Goal: Task Accomplishment & Management: Manage account settings

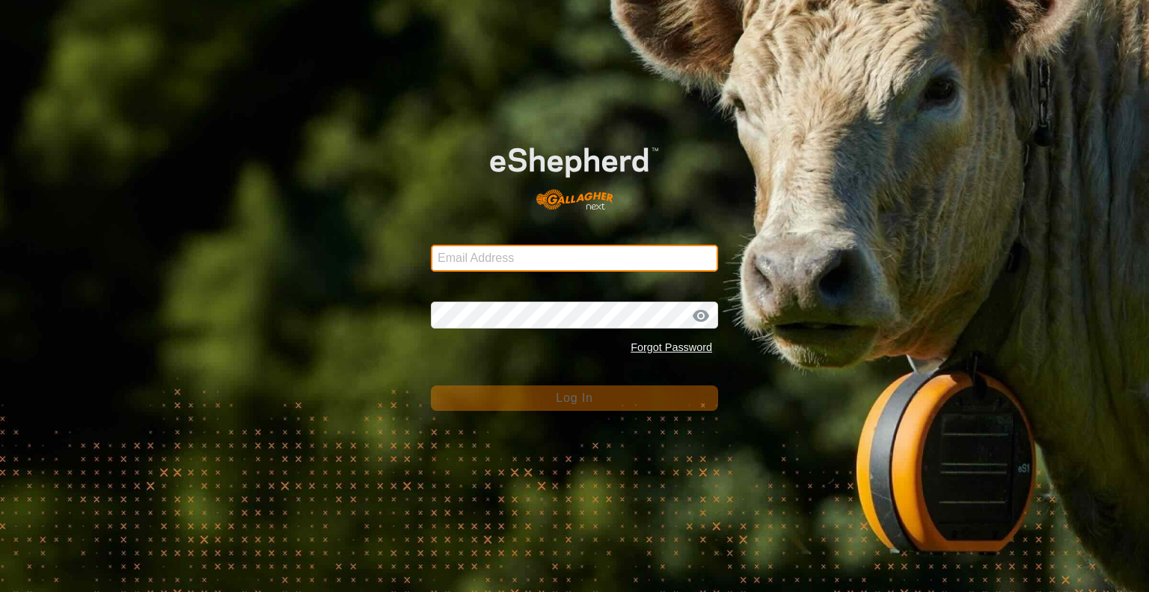
click at [482, 257] on input "Email Address" at bounding box center [574, 258] width 287 height 27
type input "jonandnerida1@gmail.com"
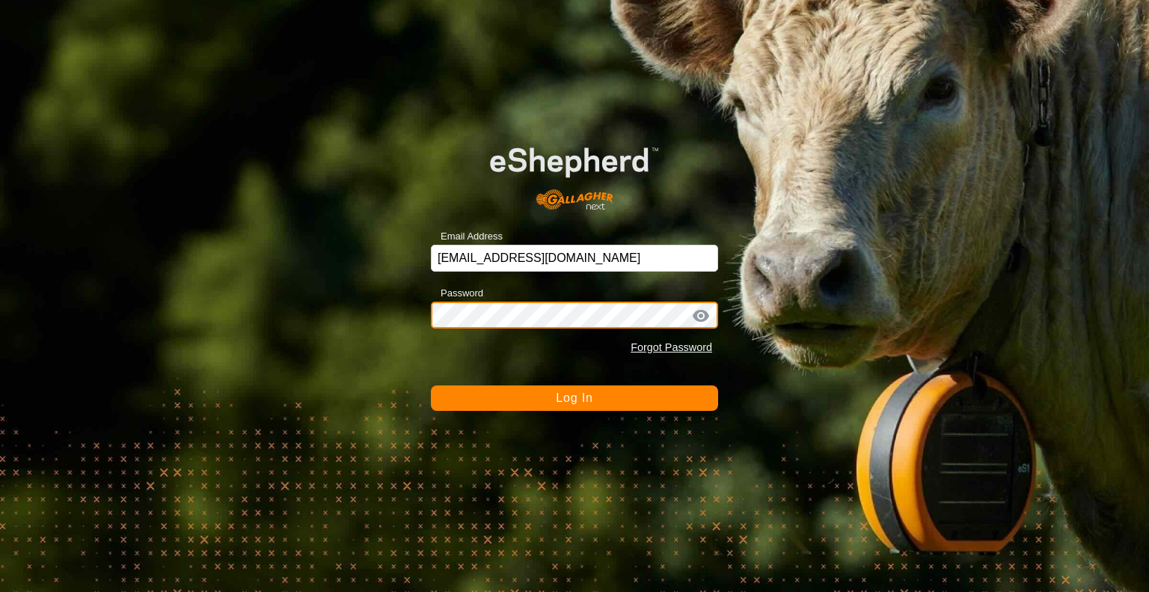
click at [431, 385] on button "Log In" at bounding box center [574, 397] width 287 height 25
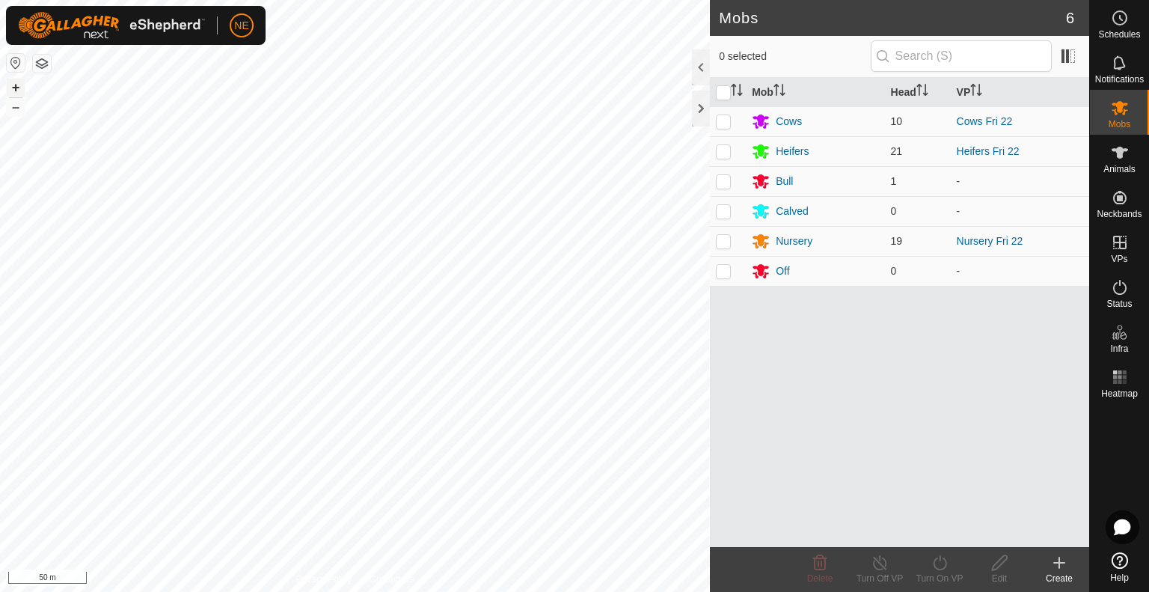
click at [16, 86] on button "+" at bounding box center [16, 88] width 18 height 18
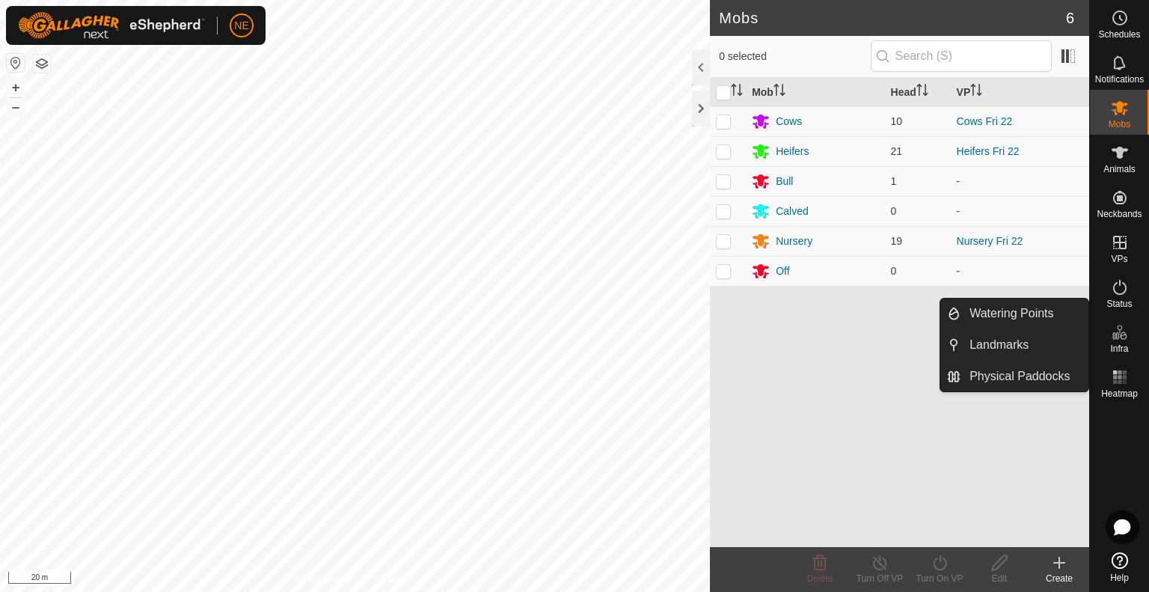
click at [1110, 337] on icon at bounding box center [1119, 332] width 18 height 18
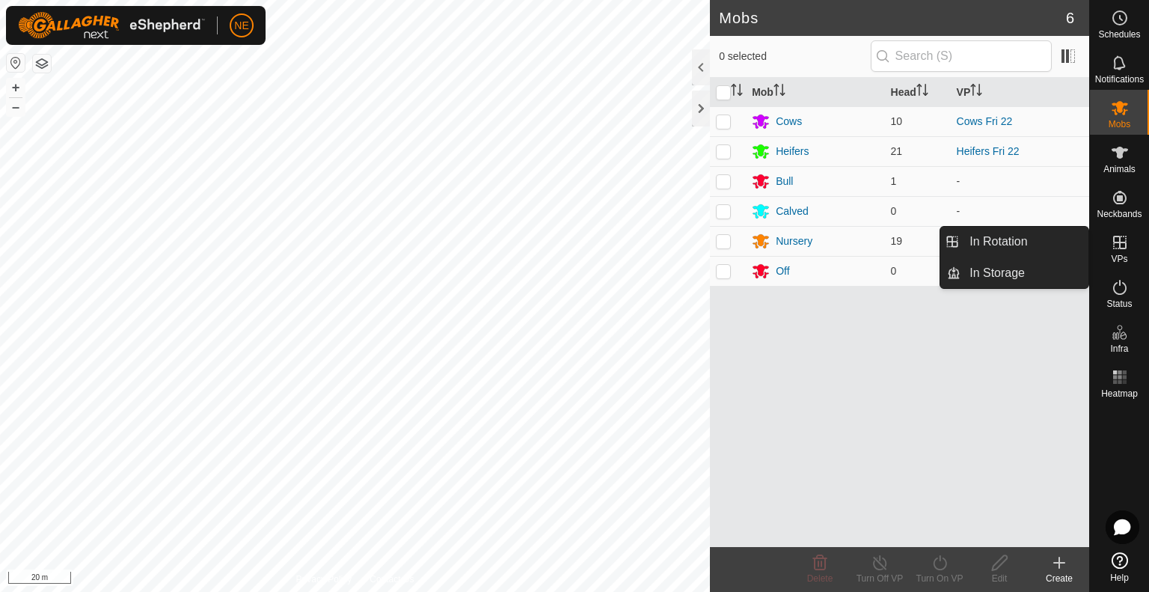
click at [1112, 256] on span "VPs" at bounding box center [1118, 258] width 16 height 9
click at [1117, 233] on icon at bounding box center [1119, 242] width 18 height 18
click at [1042, 248] on link "In Rotation" at bounding box center [1024, 242] width 128 height 30
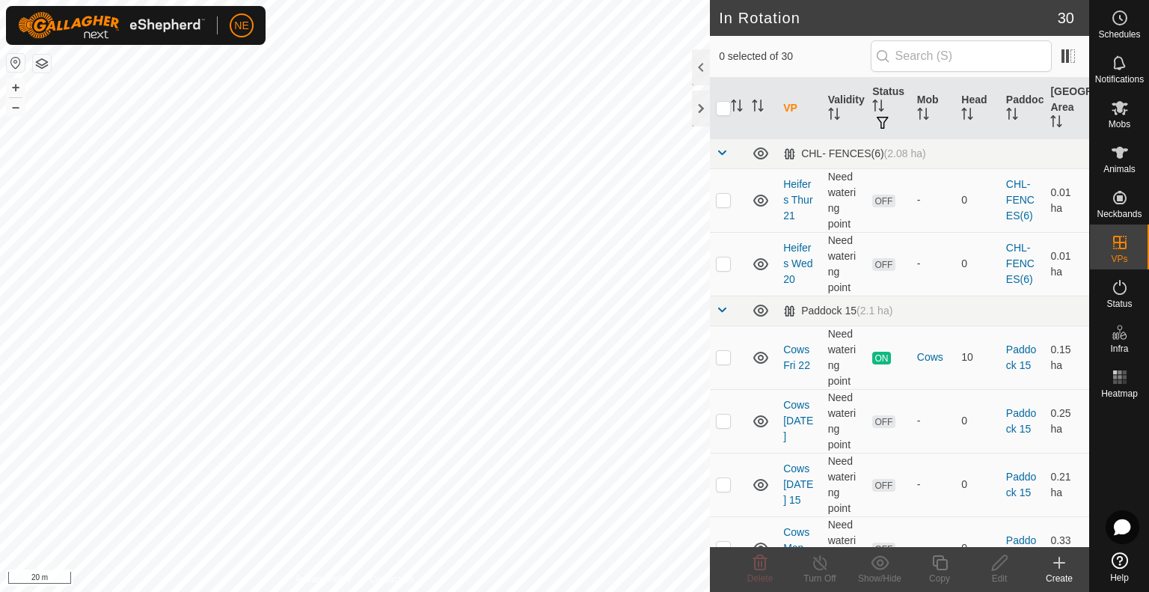
click at [1068, 565] on create-svg-icon at bounding box center [1059, 562] width 60 height 18
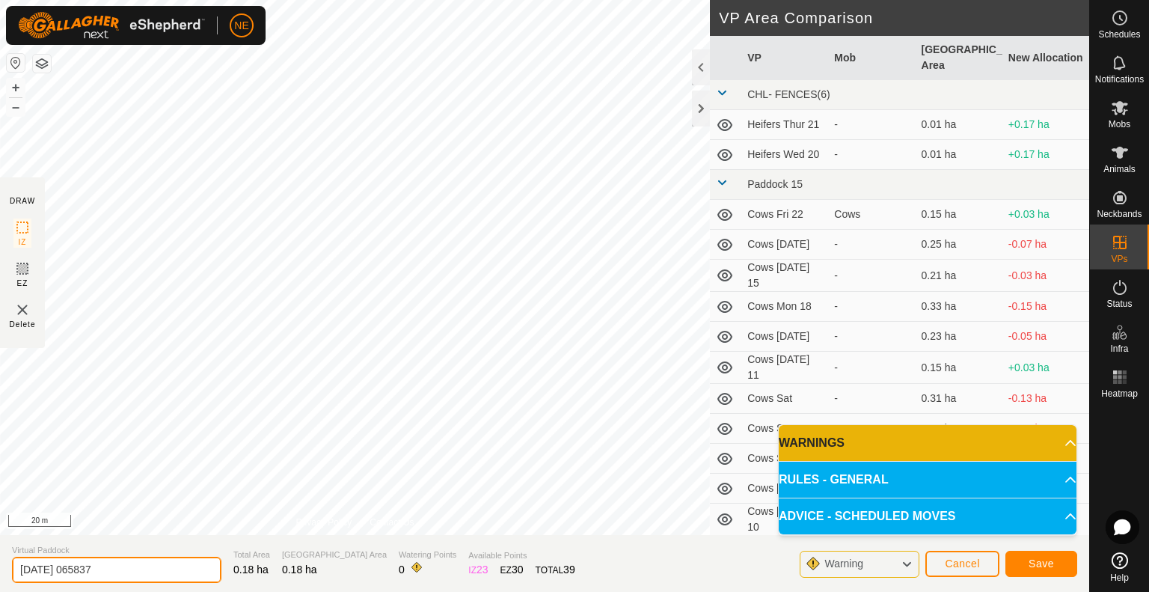
click at [182, 564] on input "2025-08-23 065837" at bounding box center [116, 569] width 209 height 26
type input "Heifers Pig sat"
click at [1057, 560] on button "Save" at bounding box center [1041, 563] width 72 height 26
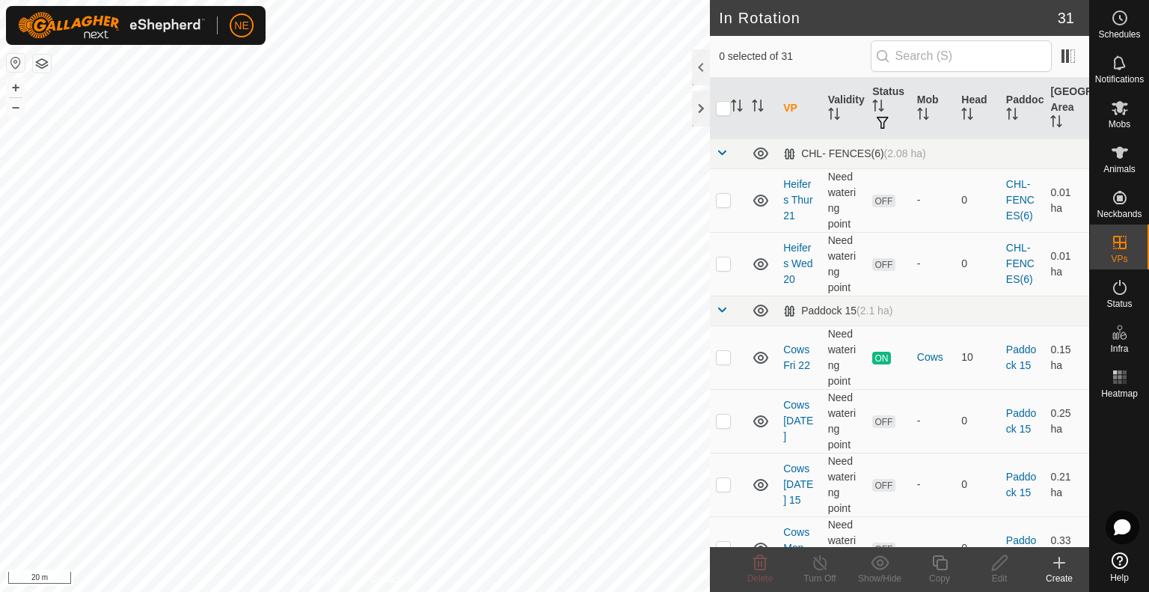
click at [420, 0] on html "NE Schedules Notifications Mobs Animals Neckbands VPs Status Infra Heatmap Help…" at bounding box center [574, 296] width 1149 height 592
checkbox input "true"
click at [942, 580] on div "Copy" at bounding box center [939, 577] width 60 height 13
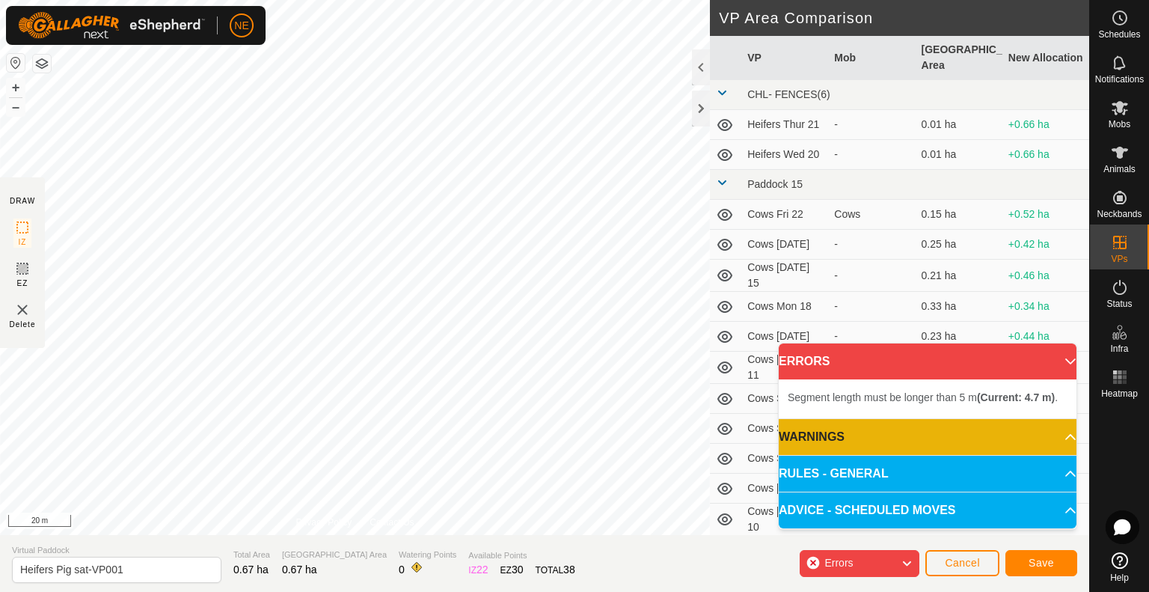
click at [404, 239] on div "Segment length must be longer than 5 m (Current: 4.7 m) . + – ⇧ i 20 m" at bounding box center [355, 267] width 710 height 535
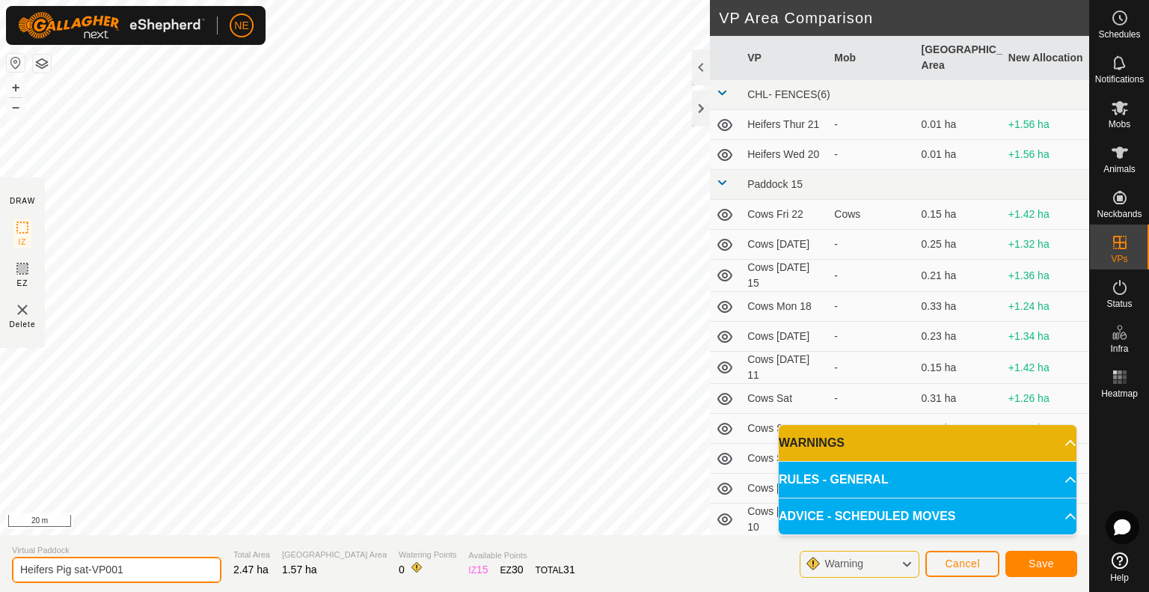
click at [132, 574] on input "Heifers Pig sat-VP001" at bounding box center [116, 569] width 209 height 26
type input "Heifers Move"
click at [1033, 567] on span "Save" at bounding box center [1040, 563] width 25 height 12
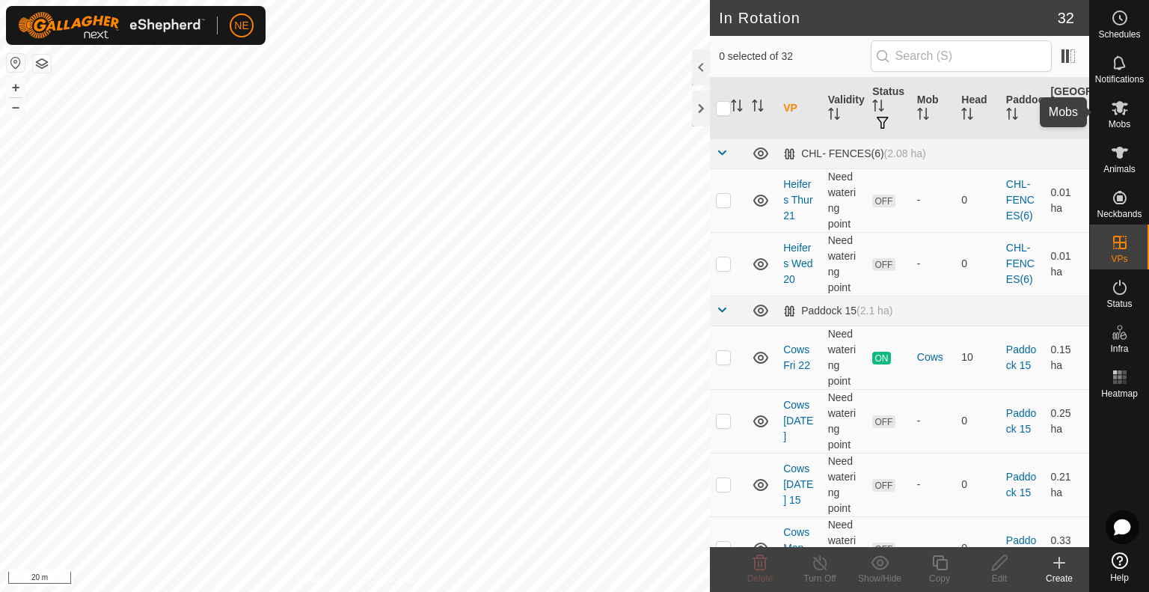
click at [1124, 121] on span "Mobs" at bounding box center [1119, 124] width 22 height 9
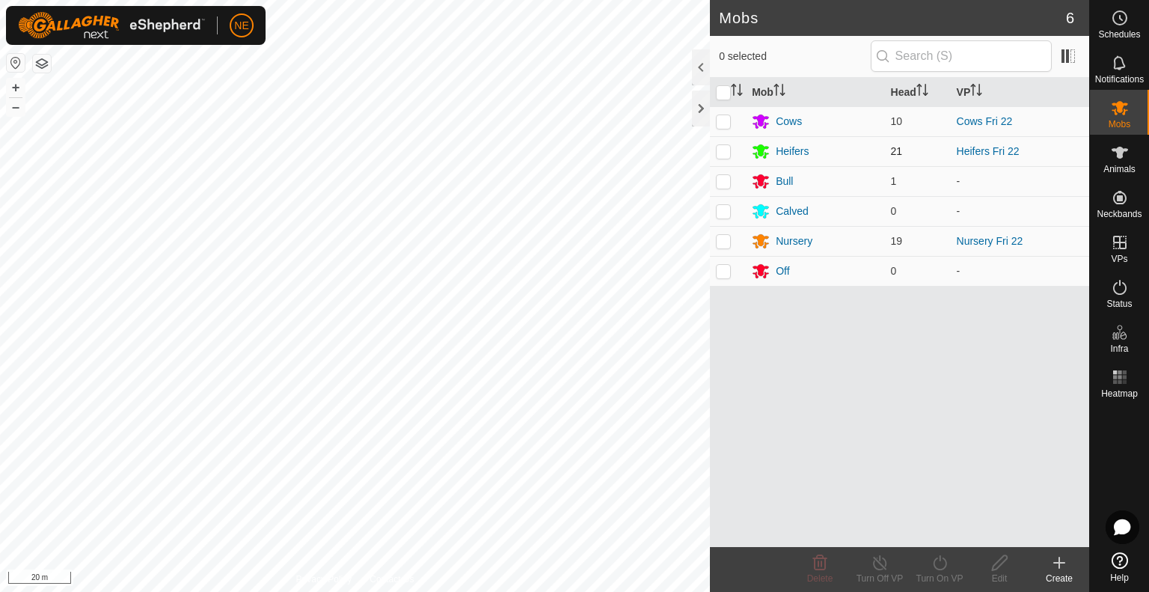
click at [727, 152] on p-checkbox at bounding box center [723, 151] width 15 height 12
checkbox input "true"
click at [941, 559] on icon at bounding box center [939, 562] width 19 height 18
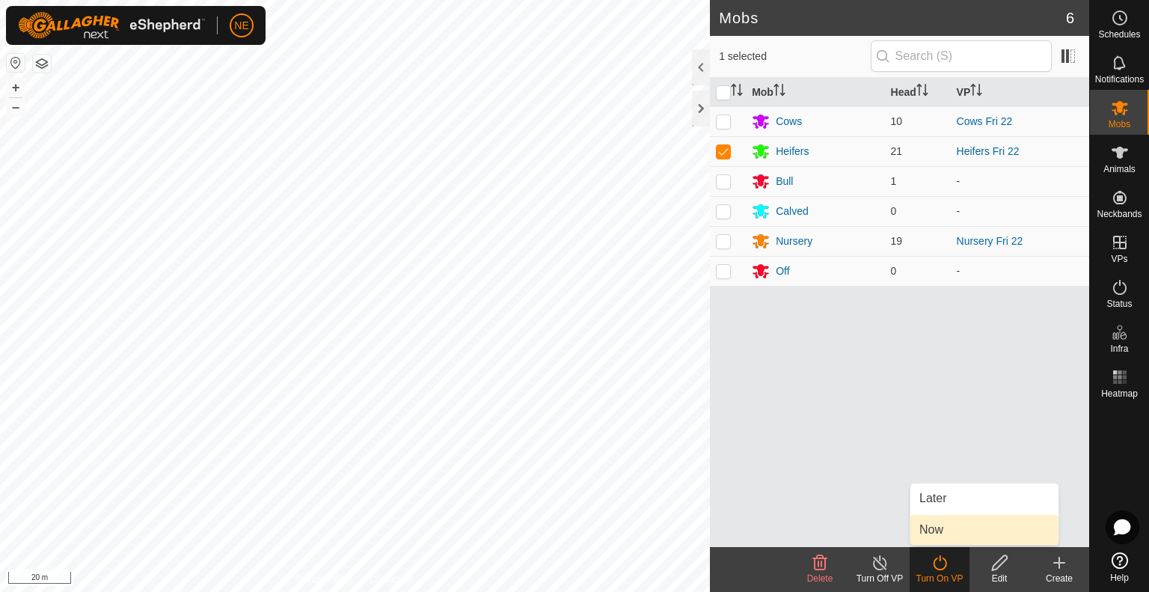
click at [933, 541] on link "Now" at bounding box center [984, 529] width 148 height 30
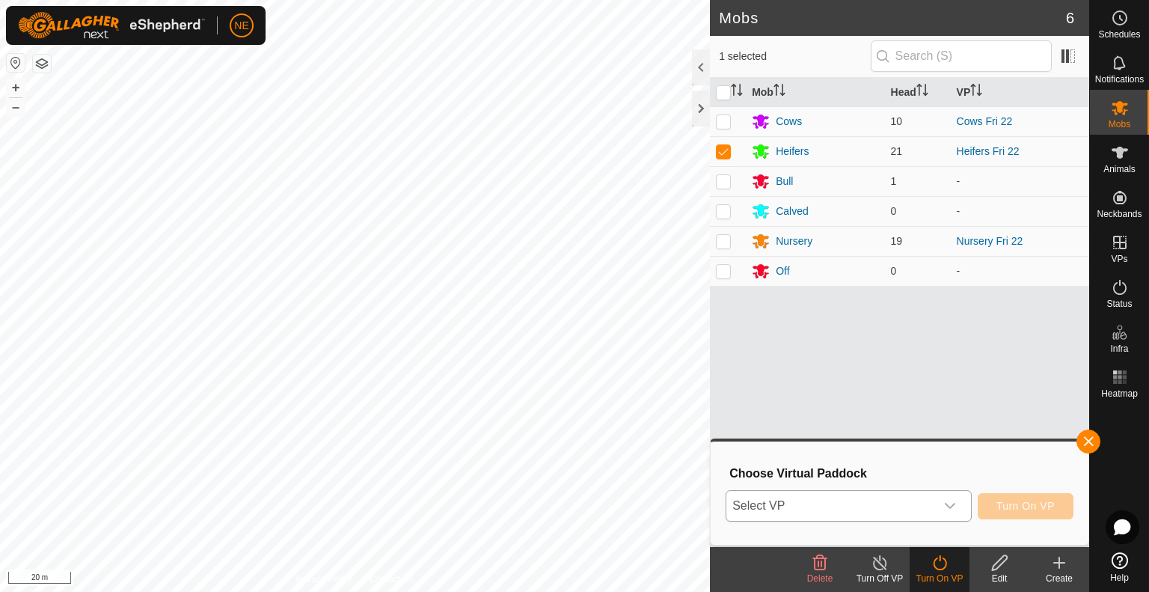
click at [950, 507] on icon "dropdown trigger" at bounding box center [949, 506] width 10 height 6
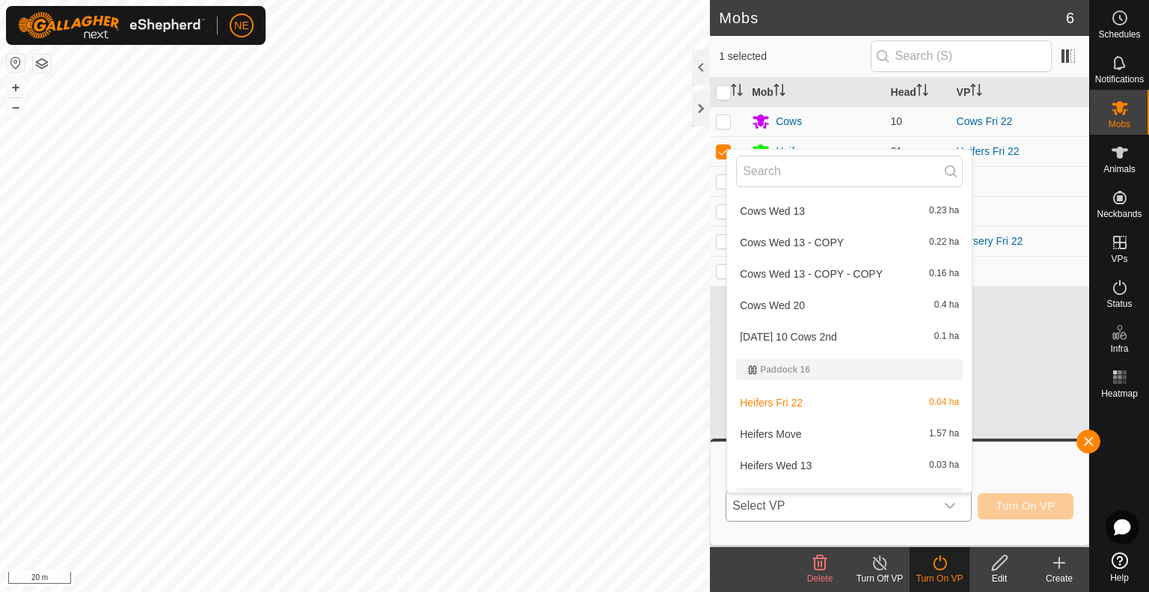
scroll to position [707, 0]
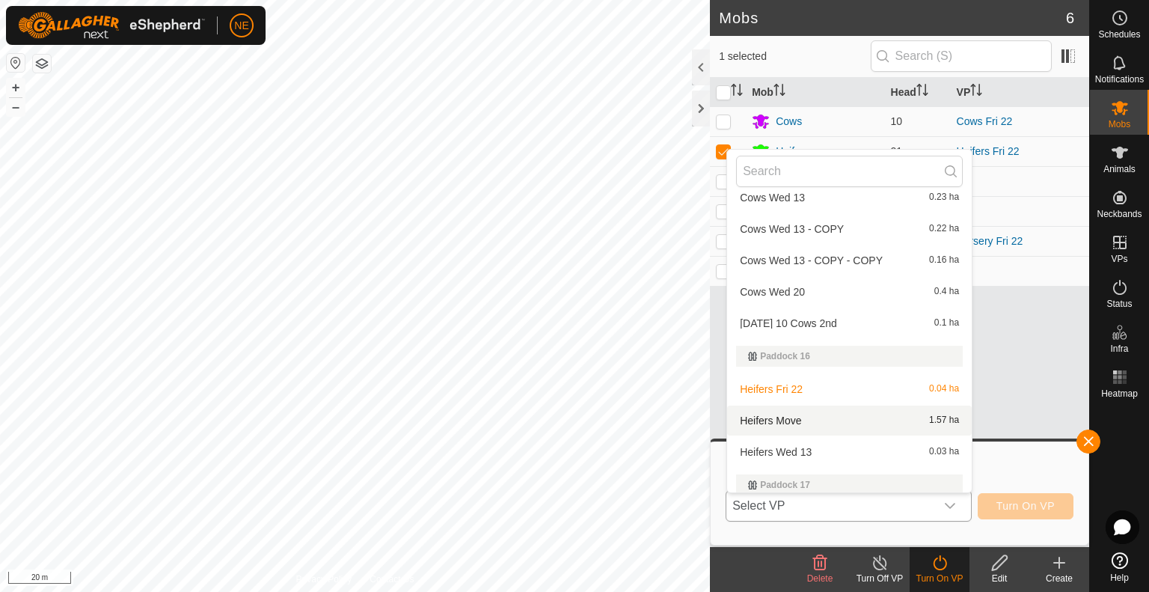
click at [799, 418] on li "Heifers Move 1.57 ha" at bounding box center [849, 420] width 245 height 30
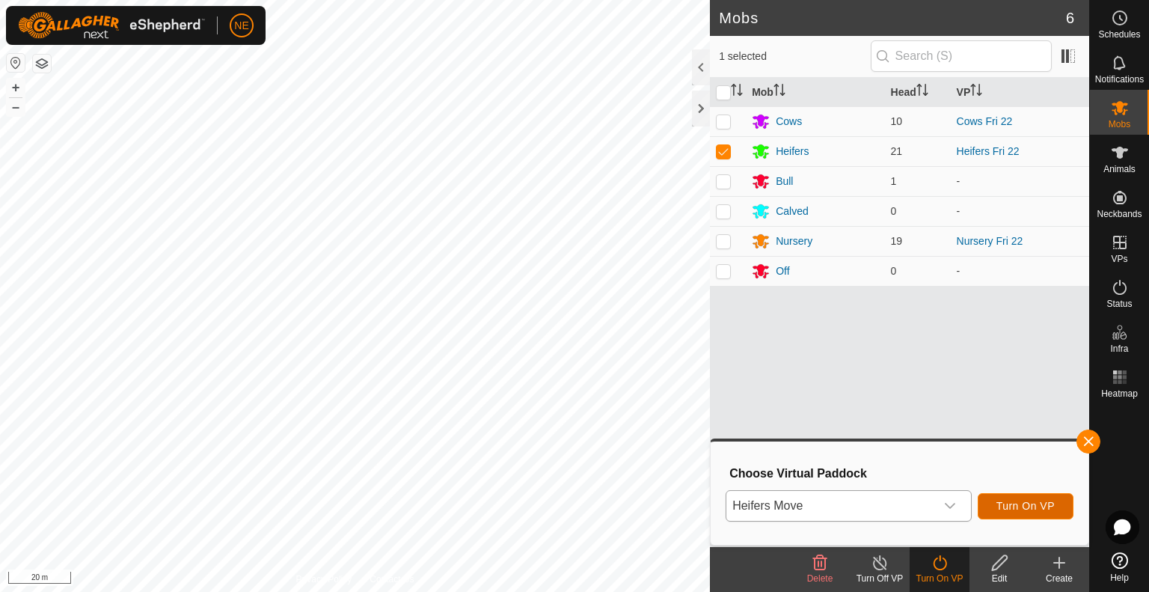
click at [1001, 505] on span "Turn On VP" at bounding box center [1025, 506] width 58 height 12
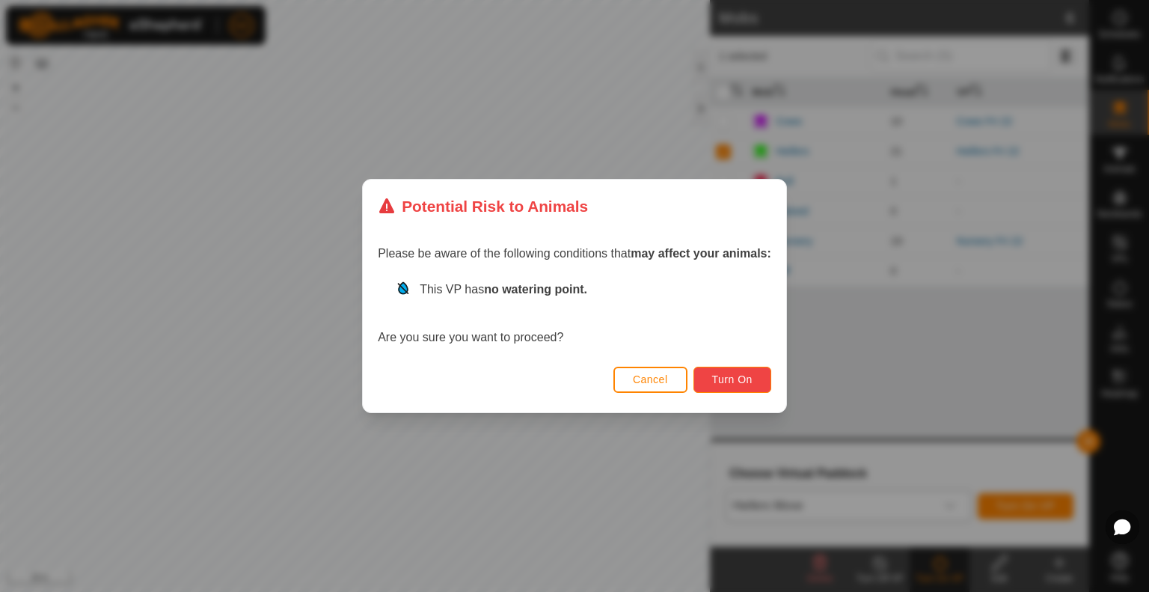
click at [746, 378] on span "Turn On" at bounding box center [732, 379] width 40 height 12
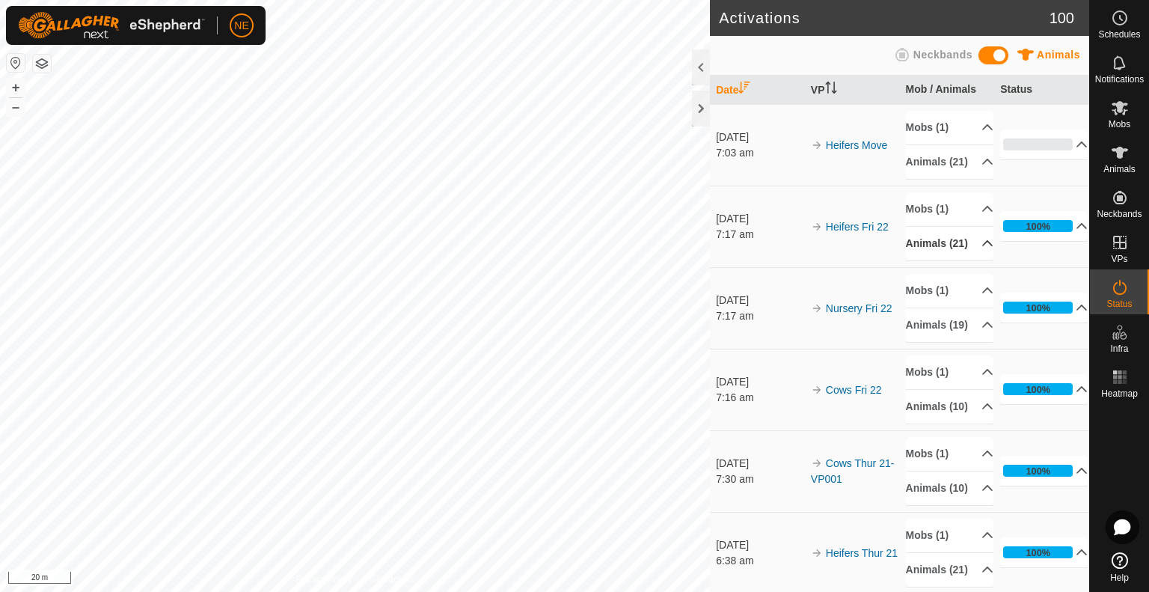
click at [936, 271] on div "Activations 100 Animals Neckbands Date VP Mob / Animals Status 23 Aug 2025 7:03…" at bounding box center [544, 296] width 1089 height 592
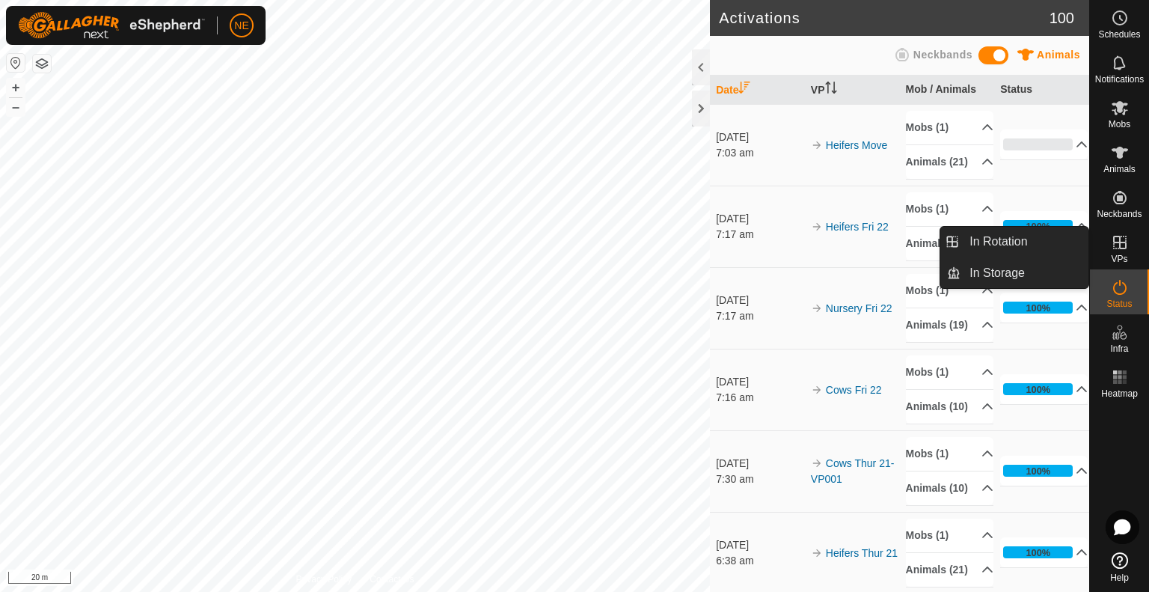
click at [1125, 240] on icon at bounding box center [1119, 242] width 18 height 18
click at [1018, 236] on link "In Rotation" at bounding box center [1024, 242] width 128 height 30
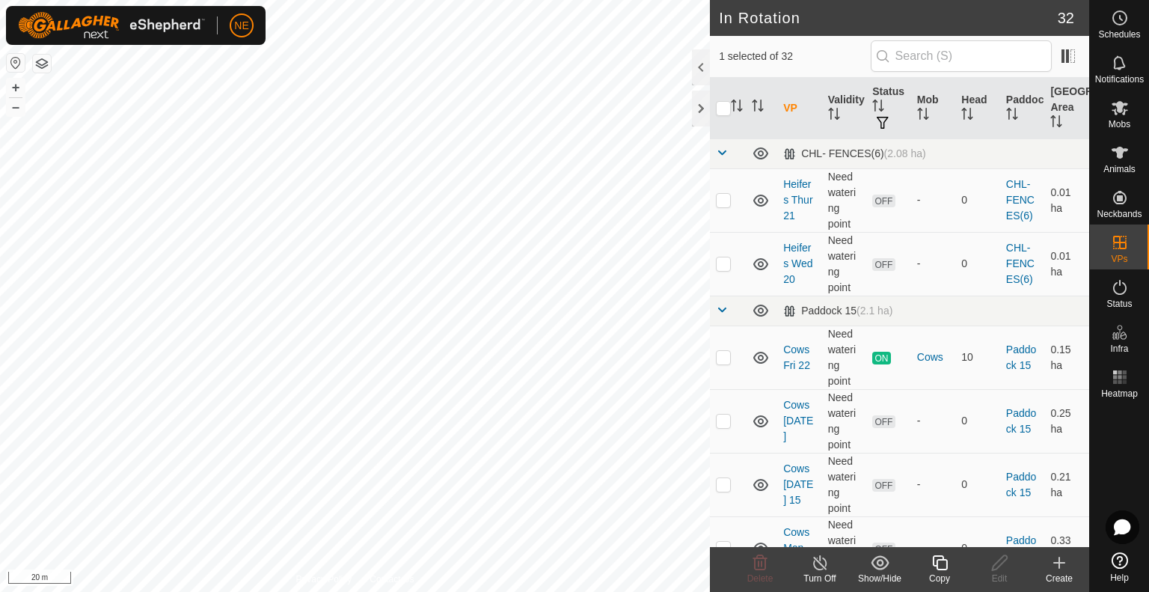
click at [1059, 565] on icon at bounding box center [1059, 562] width 0 height 10
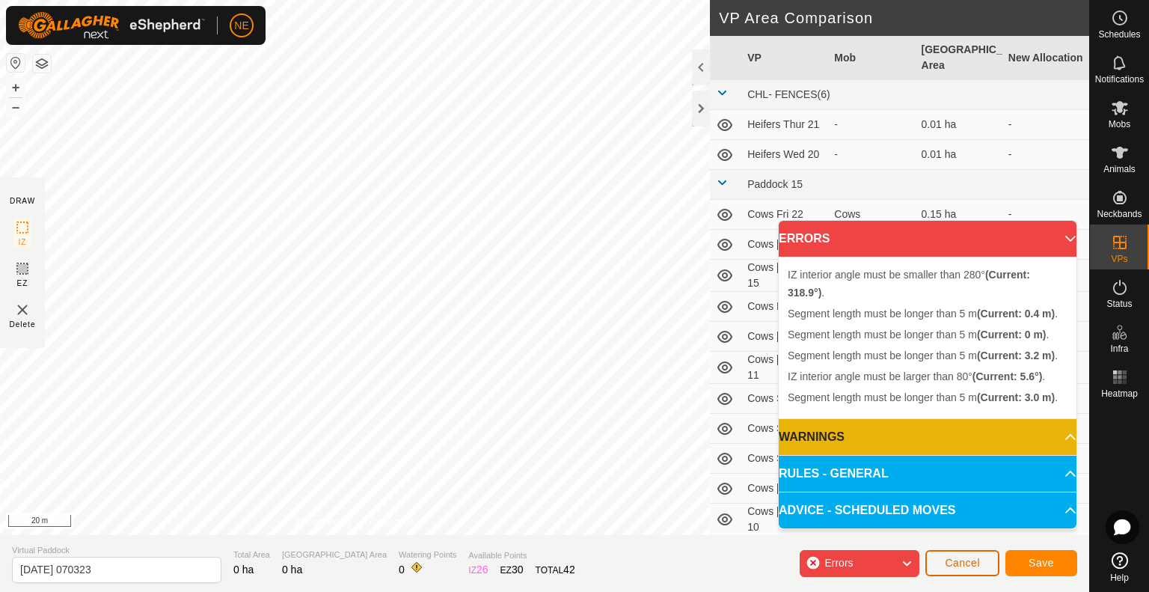
click at [940, 560] on button "Cancel" at bounding box center [962, 563] width 74 height 26
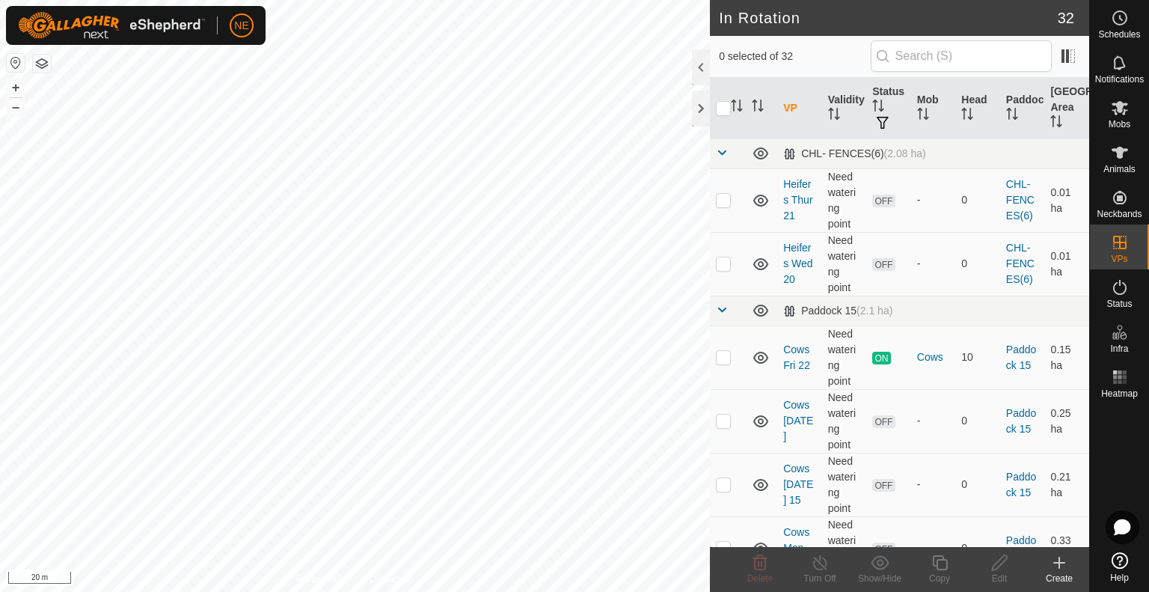
click at [1071, 567] on create-svg-icon at bounding box center [1059, 562] width 60 height 18
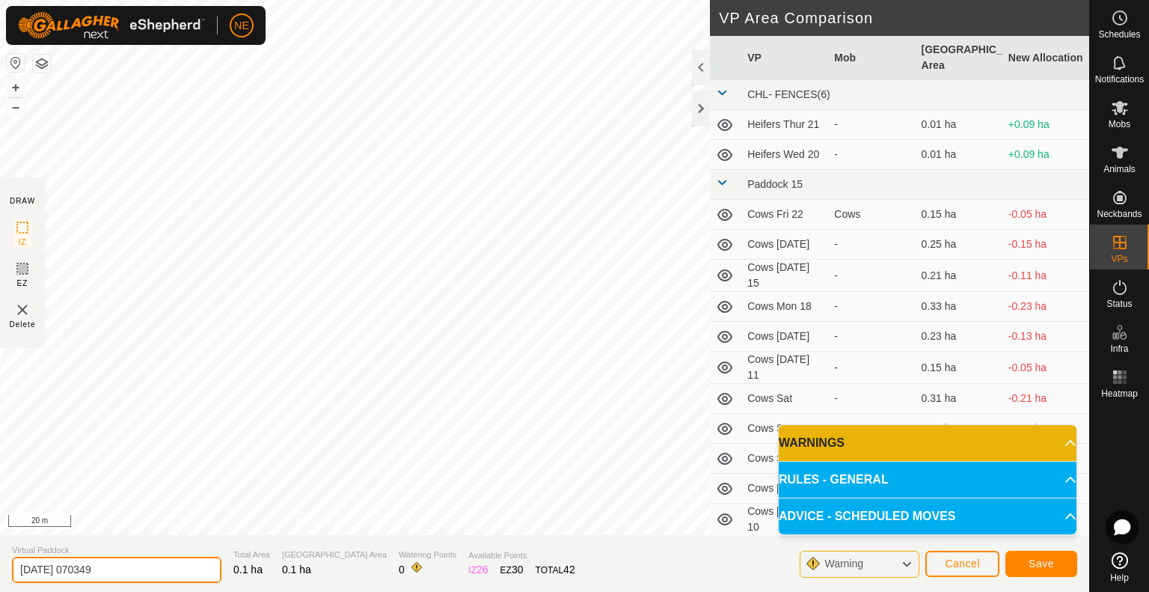
click at [135, 572] on input "2025-08-23 070349" at bounding box center [116, 569] width 209 height 26
type input "Cows Sat Yards"
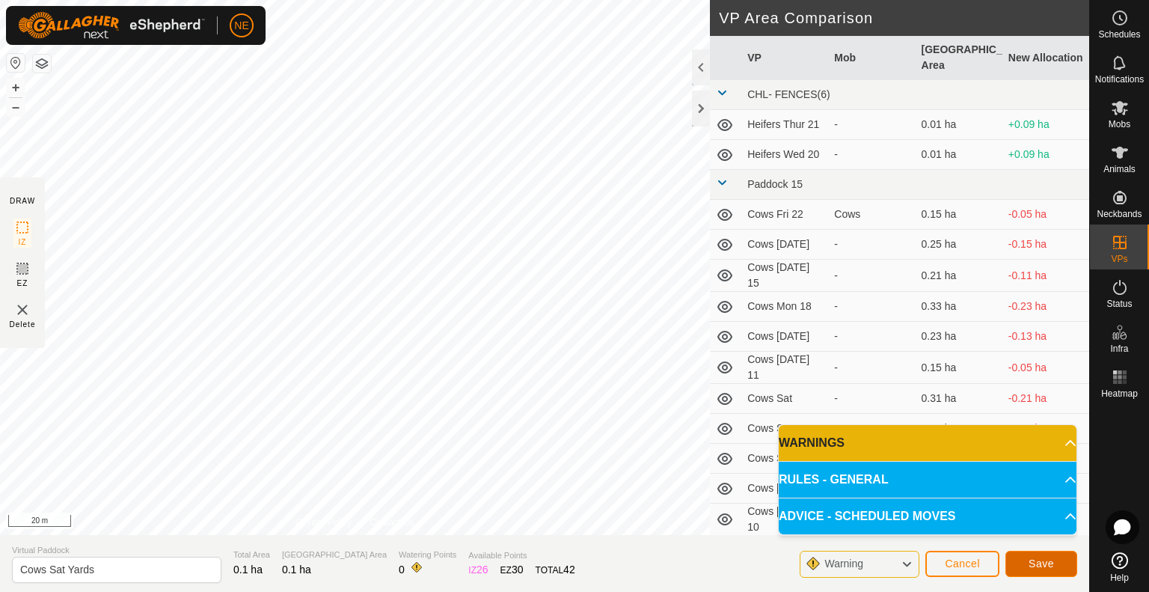
click at [1024, 558] on button "Save" at bounding box center [1041, 563] width 72 height 26
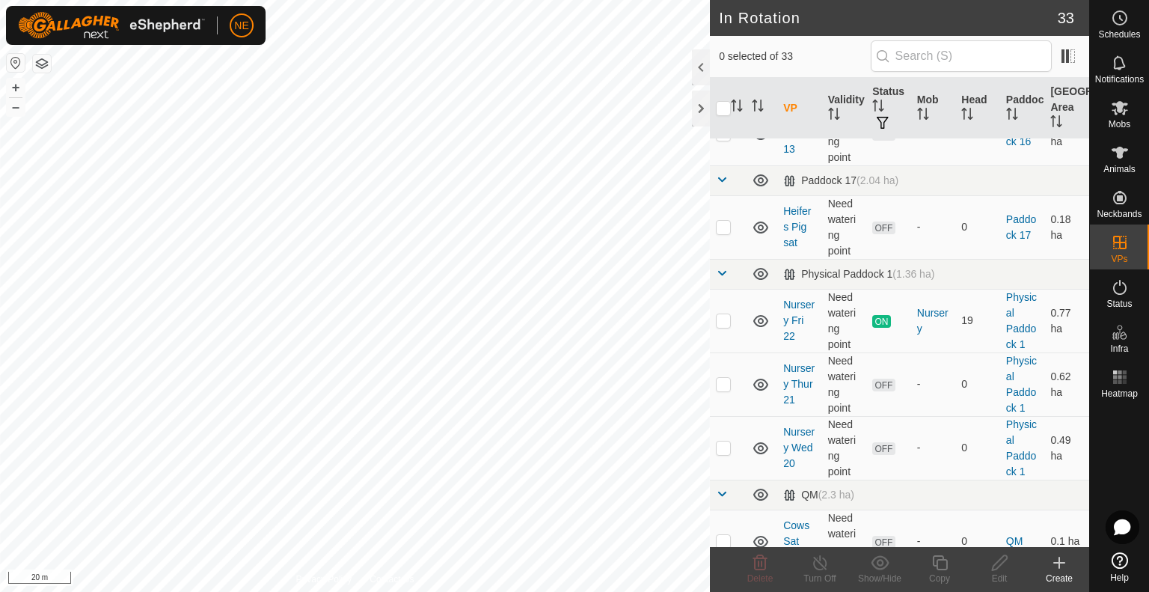
scroll to position [1904, 0]
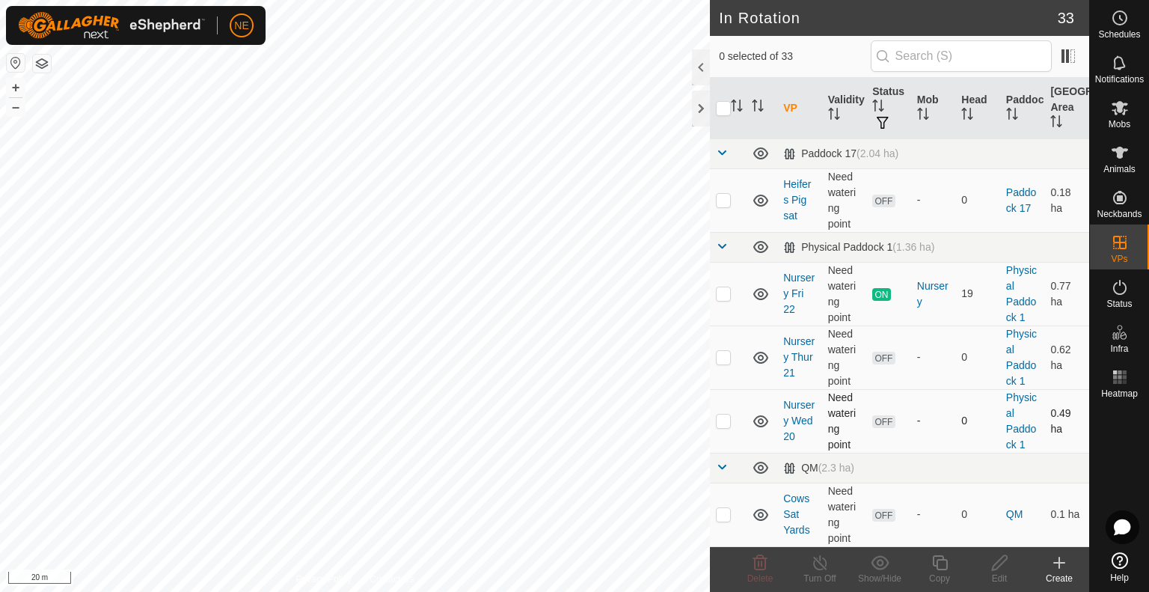
checkbox input "true"
click at [938, 568] on icon at bounding box center [939, 562] width 15 height 15
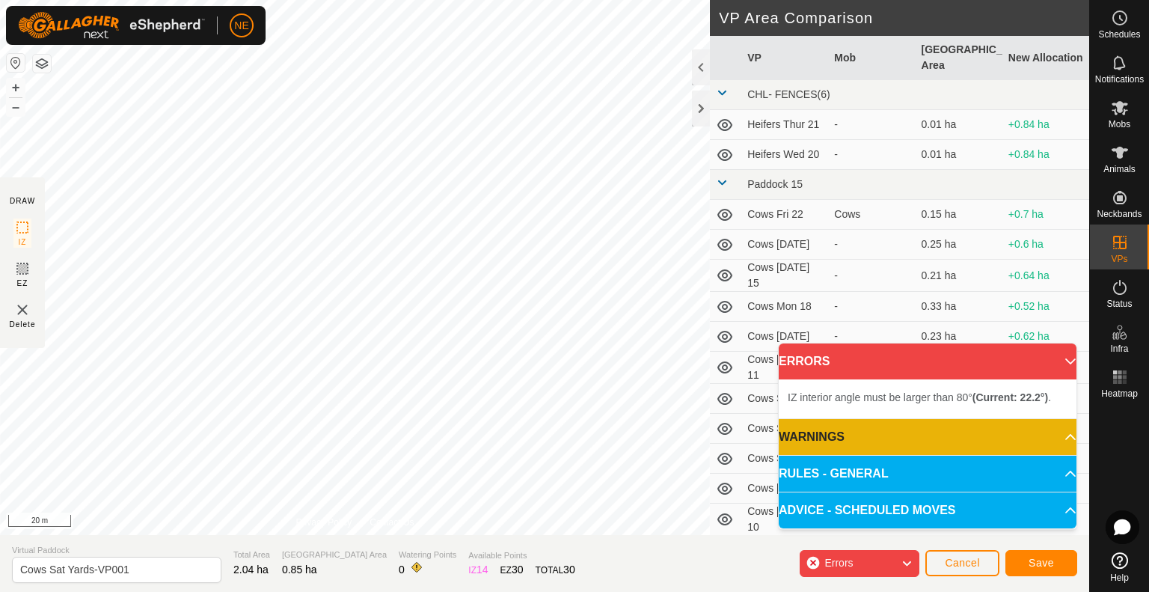
click at [731, 265] on div "DRAW IZ EZ Delete Privacy Policy Contact Us IZ interior angle must be larger th…" at bounding box center [544, 267] width 1089 height 535
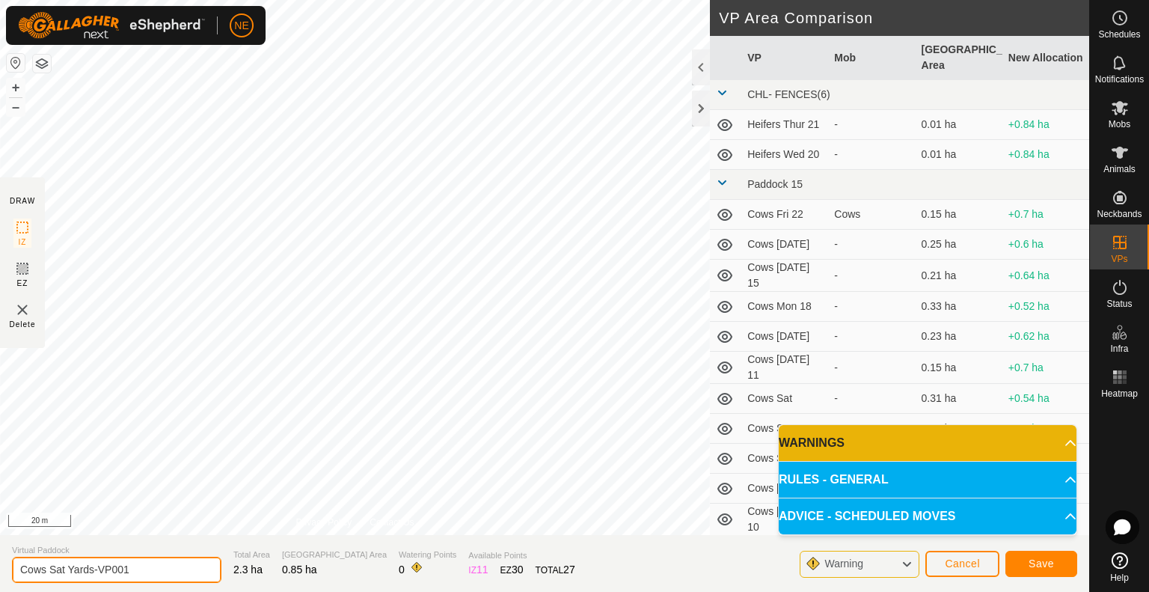
click at [176, 568] on input "Cows Sat Yards-VP001" at bounding box center [116, 569] width 209 height 26
type input "Cows Sat Move"
click at [1029, 558] on span "Save" at bounding box center [1040, 563] width 25 height 12
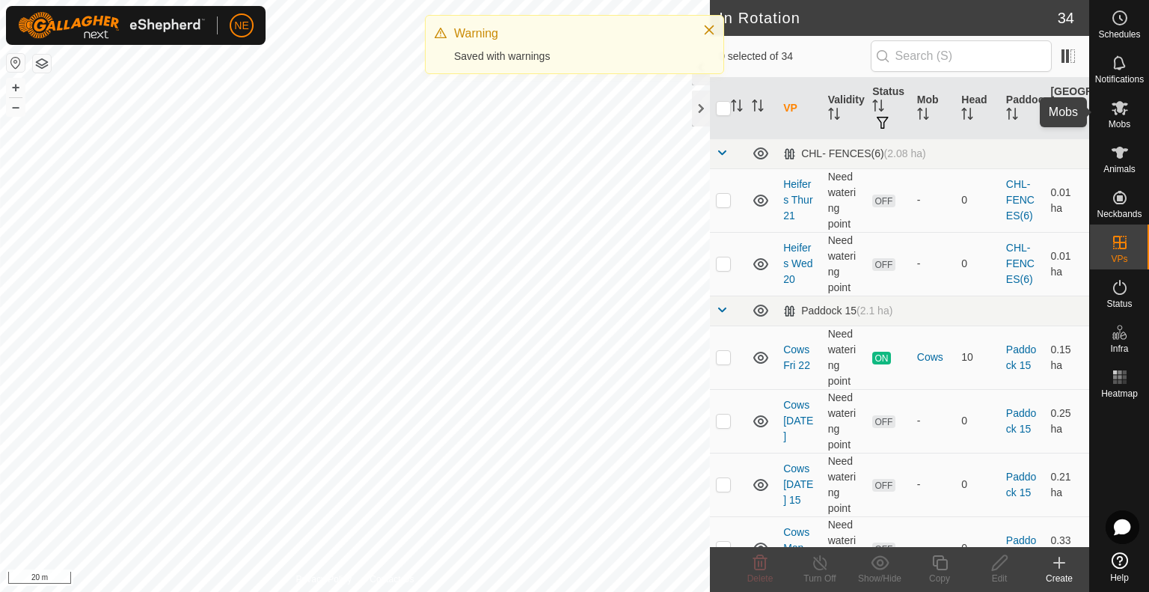
click at [1134, 111] on div "Mobs" at bounding box center [1119, 112] width 59 height 45
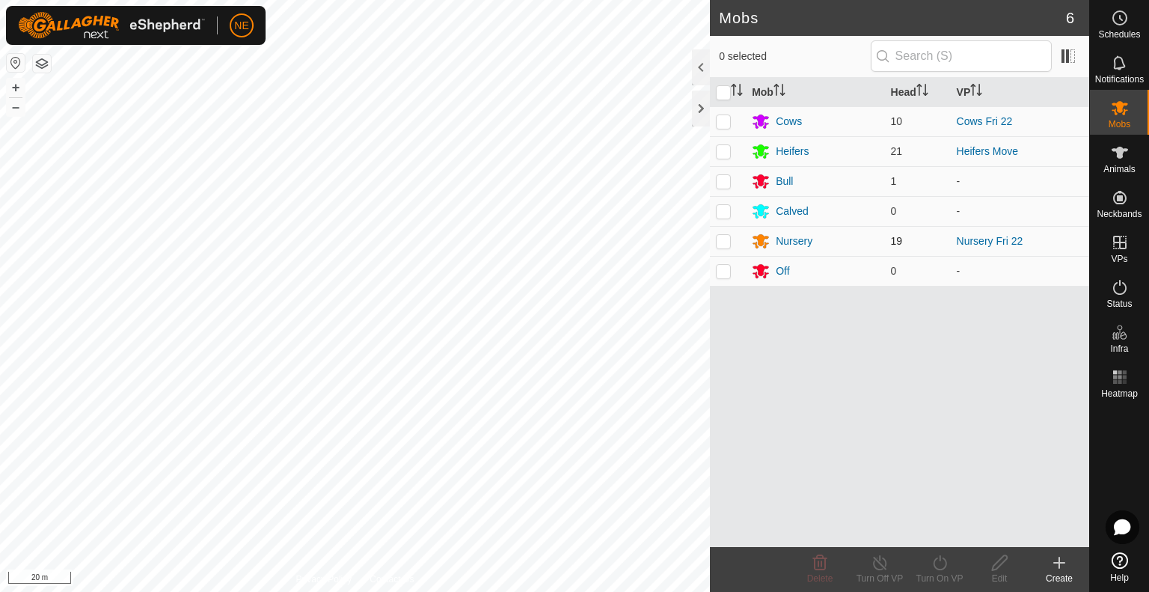
click at [723, 240] on p-checkbox at bounding box center [723, 241] width 15 height 12
checkbox input "true"
click at [936, 568] on icon at bounding box center [939, 562] width 13 height 15
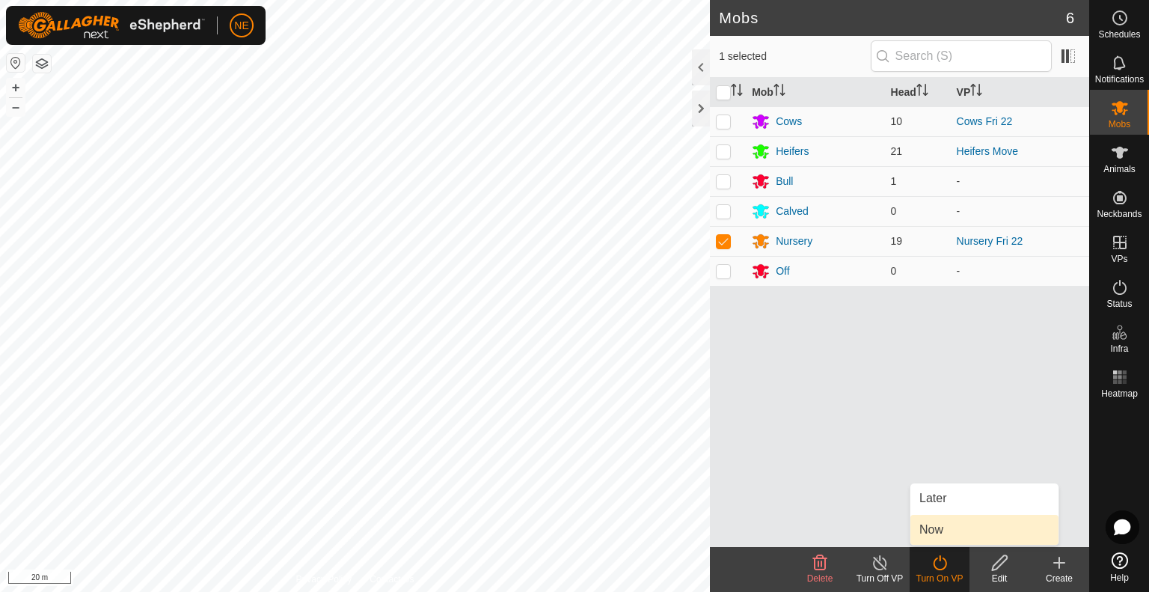
click at [943, 532] on link "Now" at bounding box center [984, 529] width 148 height 30
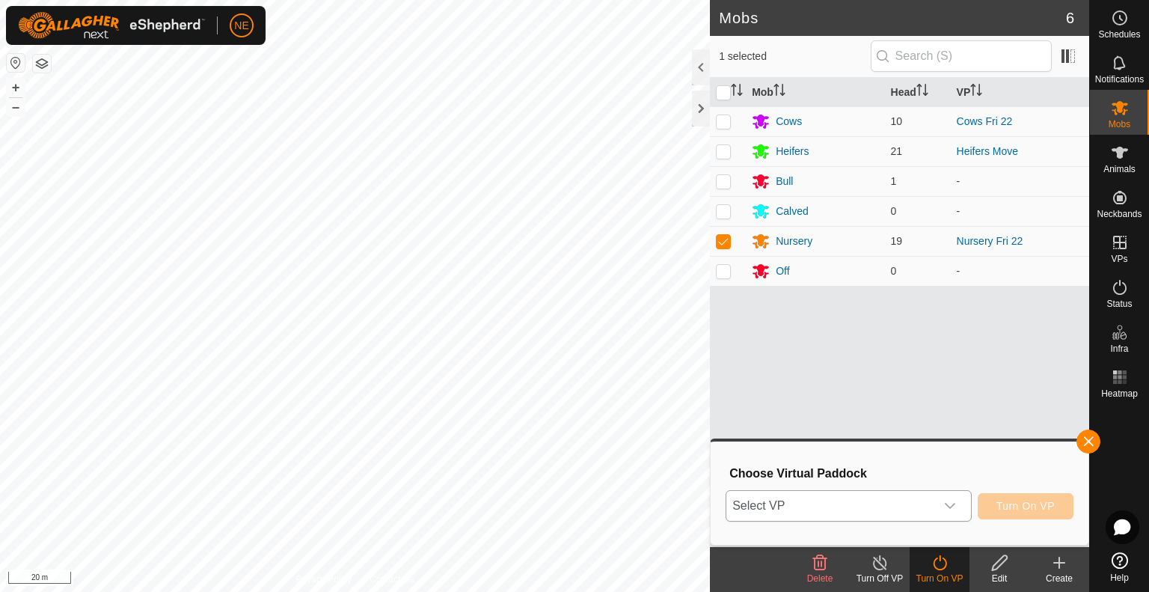
click at [955, 509] on icon "dropdown trigger" at bounding box center [950, 506] width 12 height 12
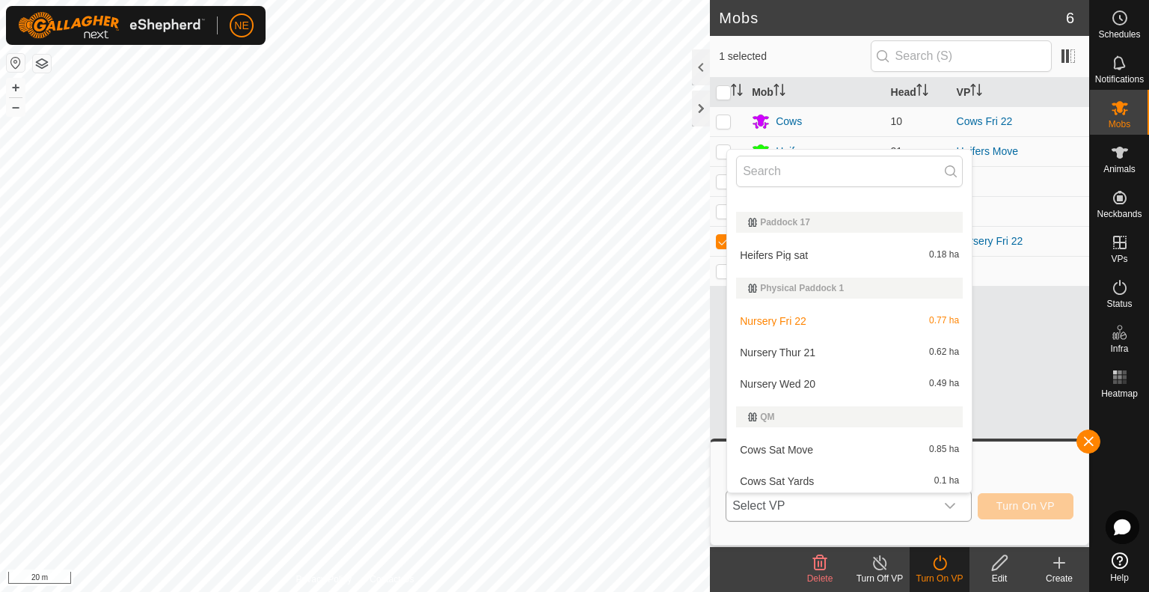
scroll to position [974, 0]
click at [772, 451] on li "Cows Sat Move 0.85 ha" at bounding box center [849, 446] width 245 height 30
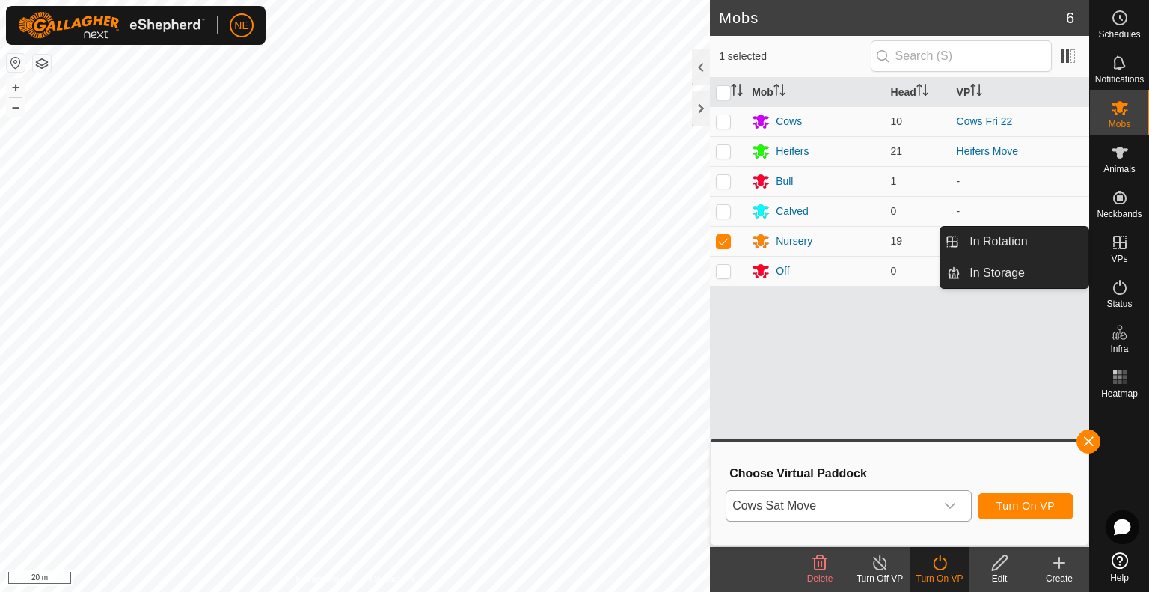
click at [1121, 247] on icon at bounding box center [1119, 242] width 18 height 18
click at [1027, 236] on link "In Rotation" at bounding box center [1024, 242] width 128 height 30
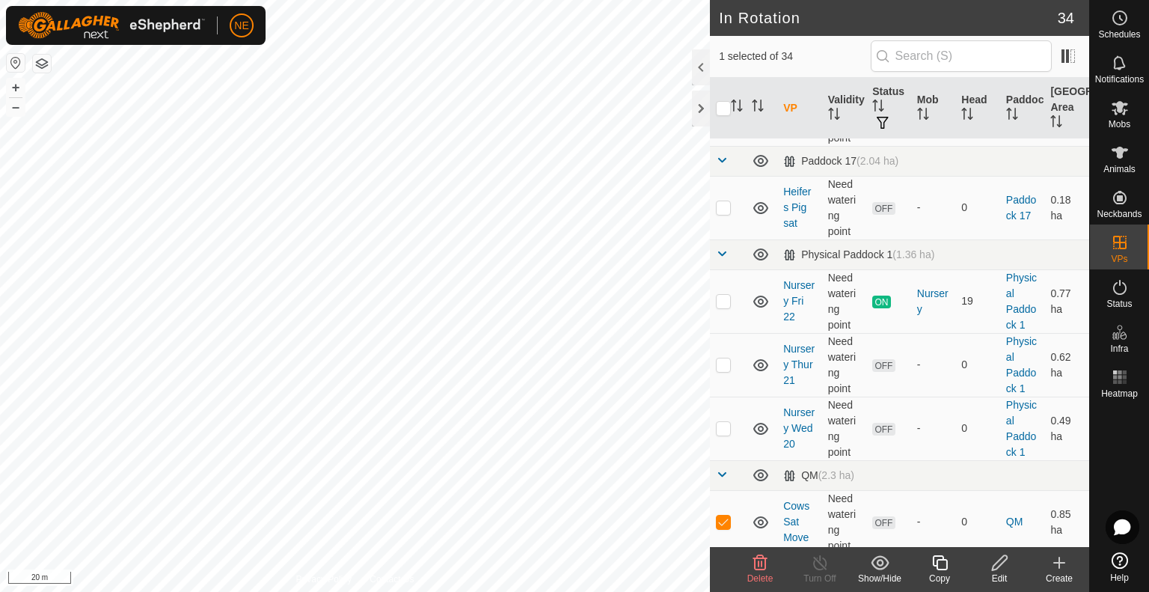
scroll to position [1974, 0]
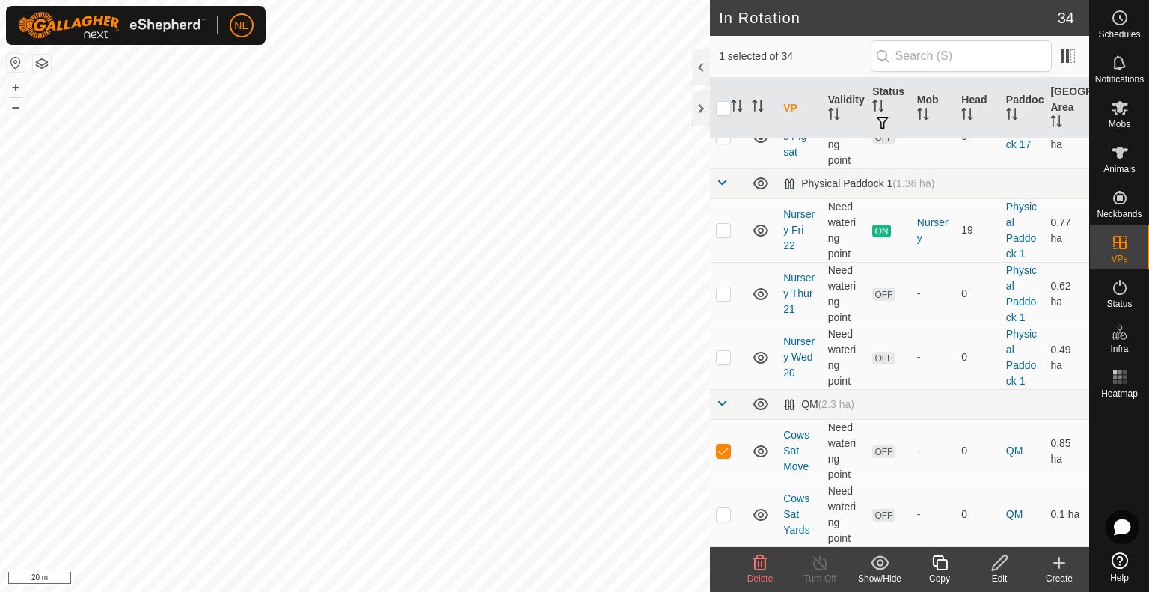
click at [1001, 568] on icon at bounding box center [999, 562] width 19 height 18
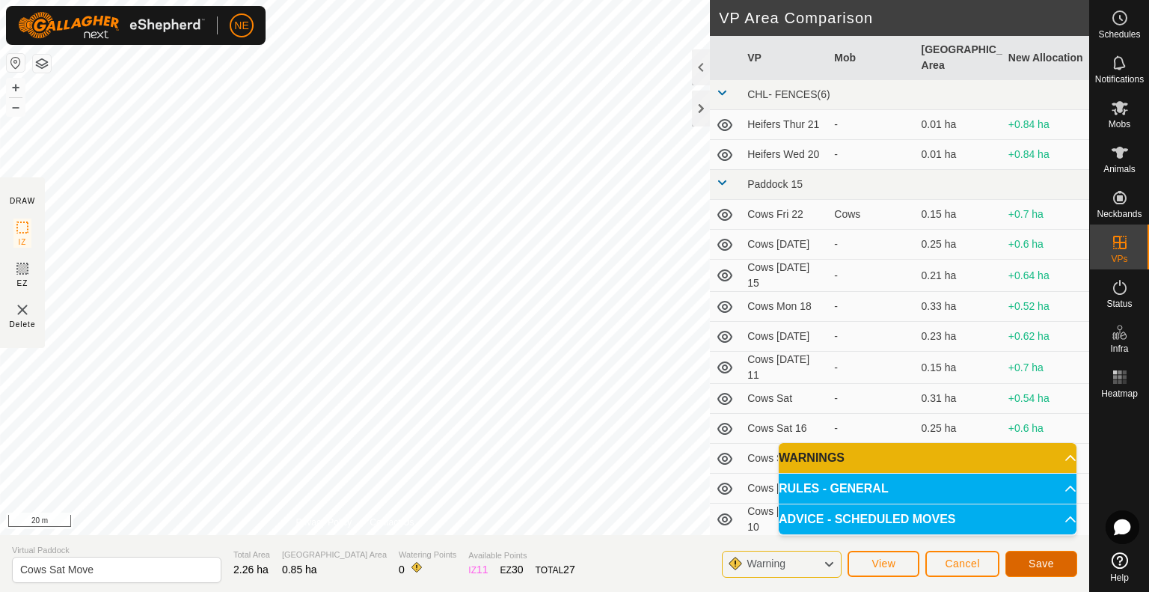
click at [1043, 561] on span "Save" at bounding box center [1040, 563] width 25 height 12
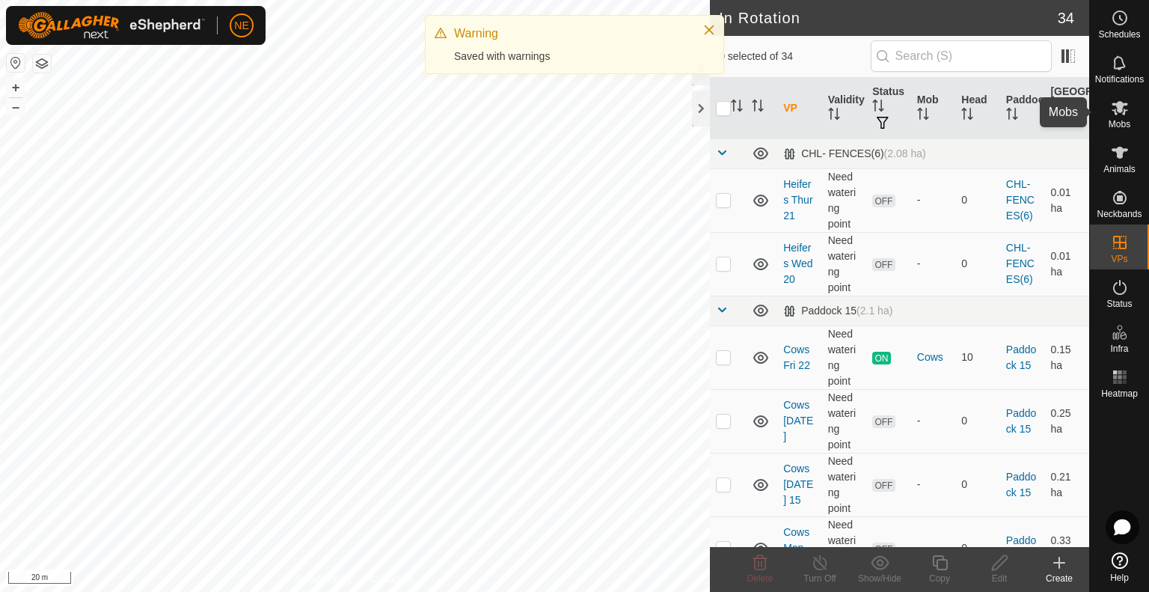
click at [1115, 118] on es-mob-svg-icon at bounding box center [1119, 108] width 27 height 24
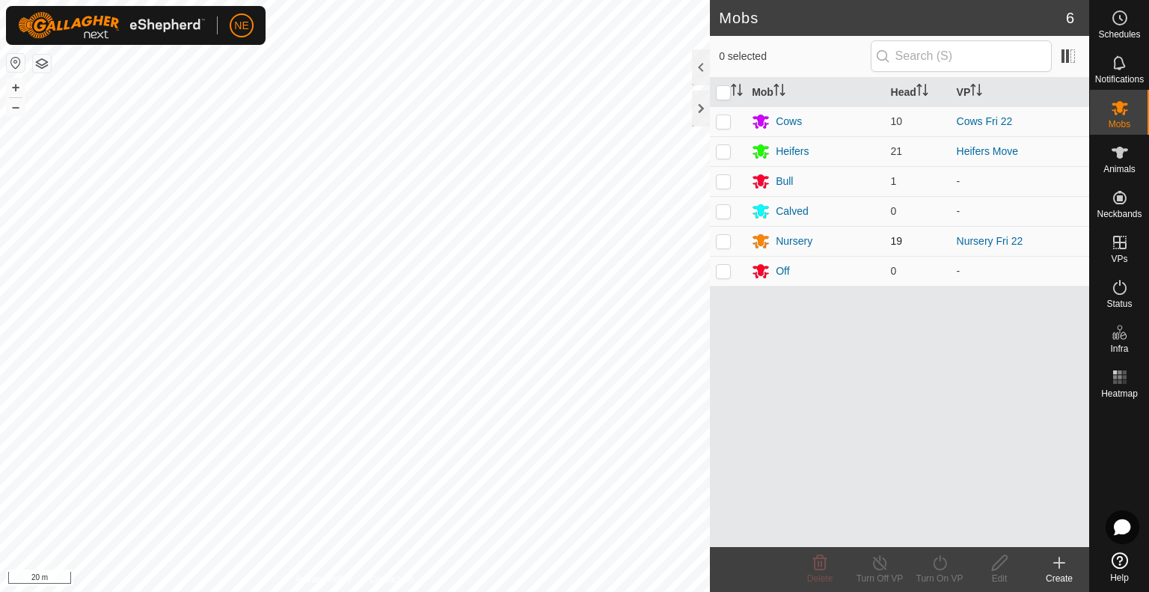
click at [722, 245] on p-checkbox at bounding box center [723, 241] width 15 height 12
checkbox input "true"
click at [936, 571] on div "Turn On VP" at bounding box center [939, 577] width 60 height 13
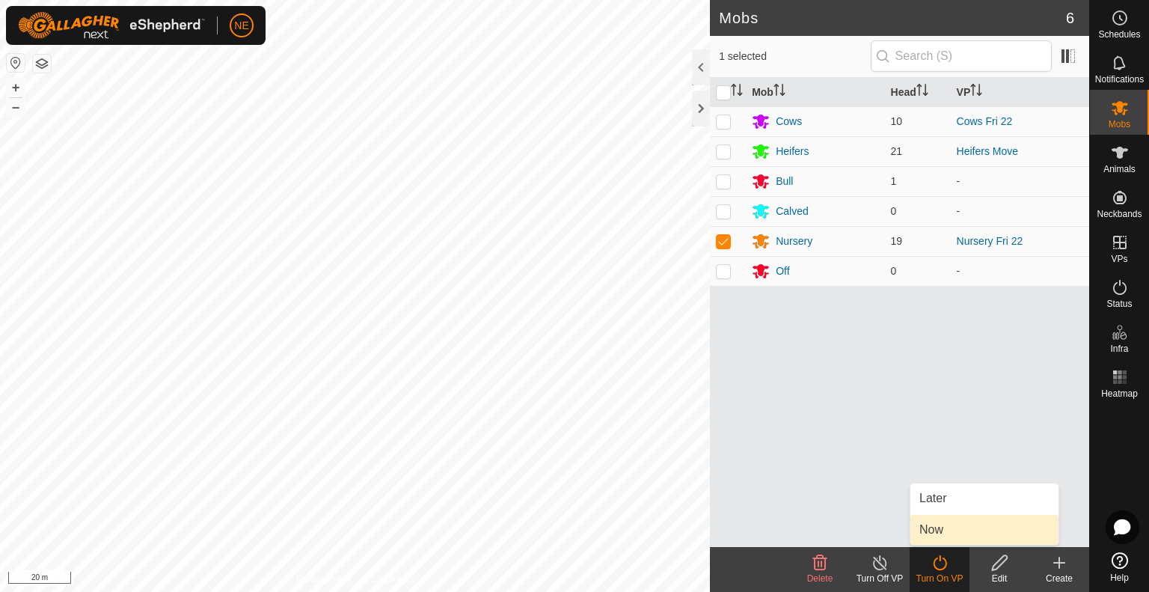
click at [934, 526] on link "Now" at bounding box center [984, 529] width 148 height 30
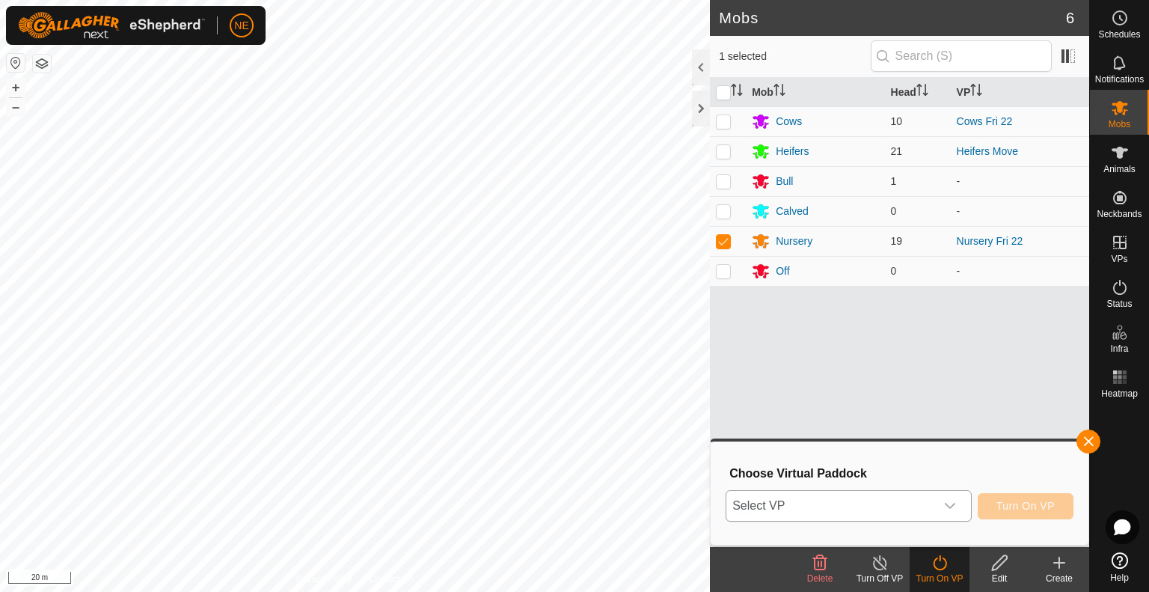
click at [950, 509] on icon "dropdown trigger" at bounding box center [950, 506] width 12 height 12
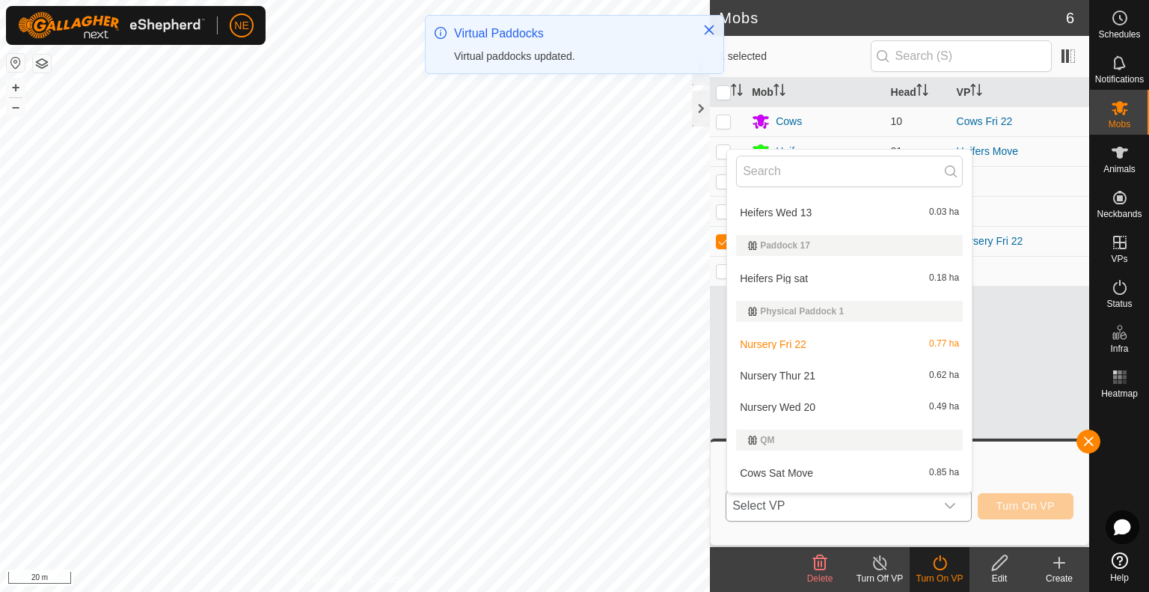
scroll to position [974, 0]
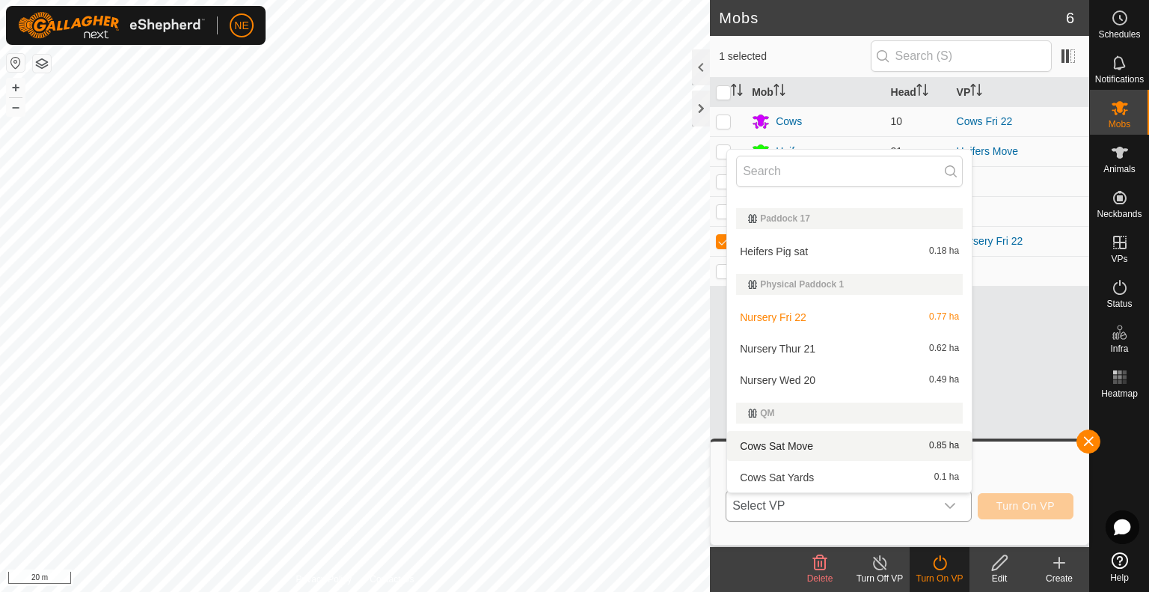
click at [816, 444] on li "Cows Sat Move 0.85 ha" at bounding box center [849, 446] width 245 height 30
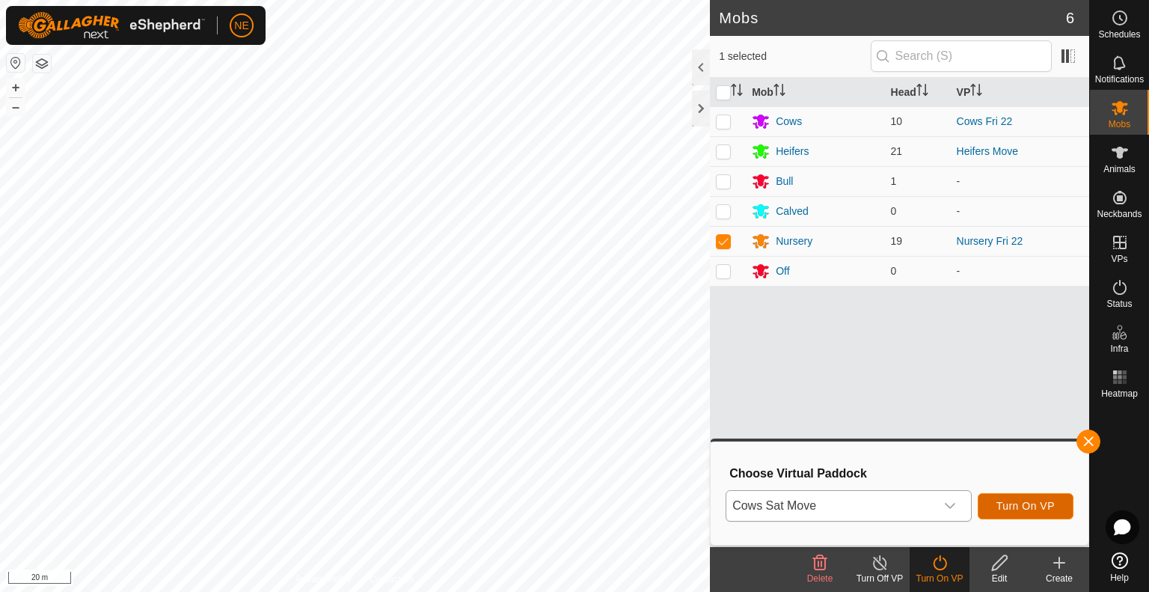
click at [1014, 517] on button "Turn On VP" at bounding box center [1025, 506] width 96 height 26
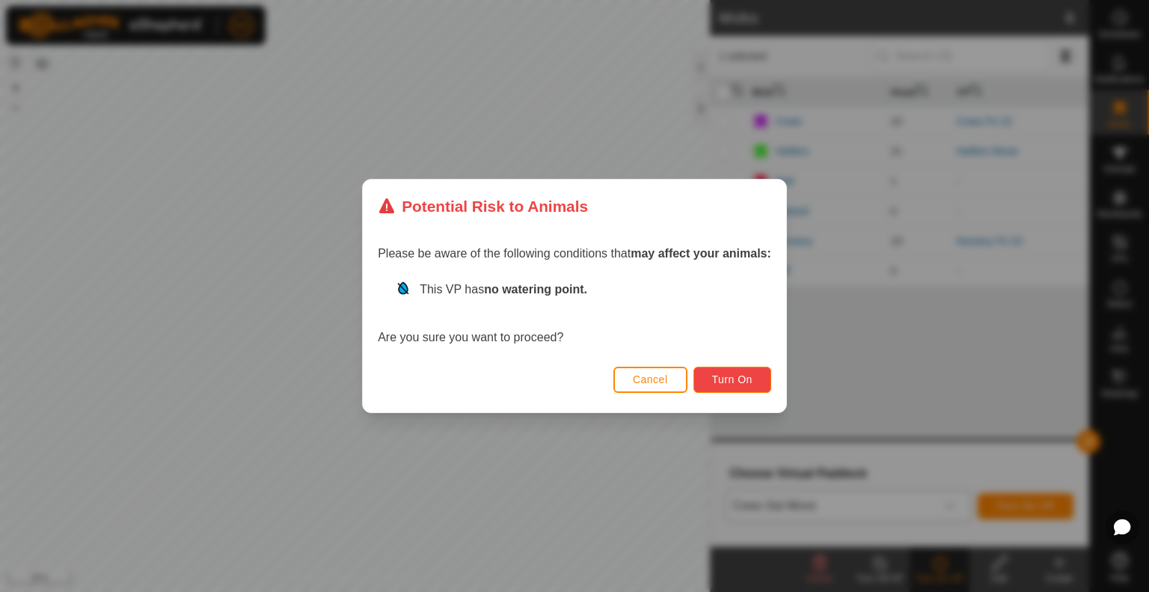
click at [708, 376] on button "Turn On" at bounding box center [732, 379] width 78 height 26
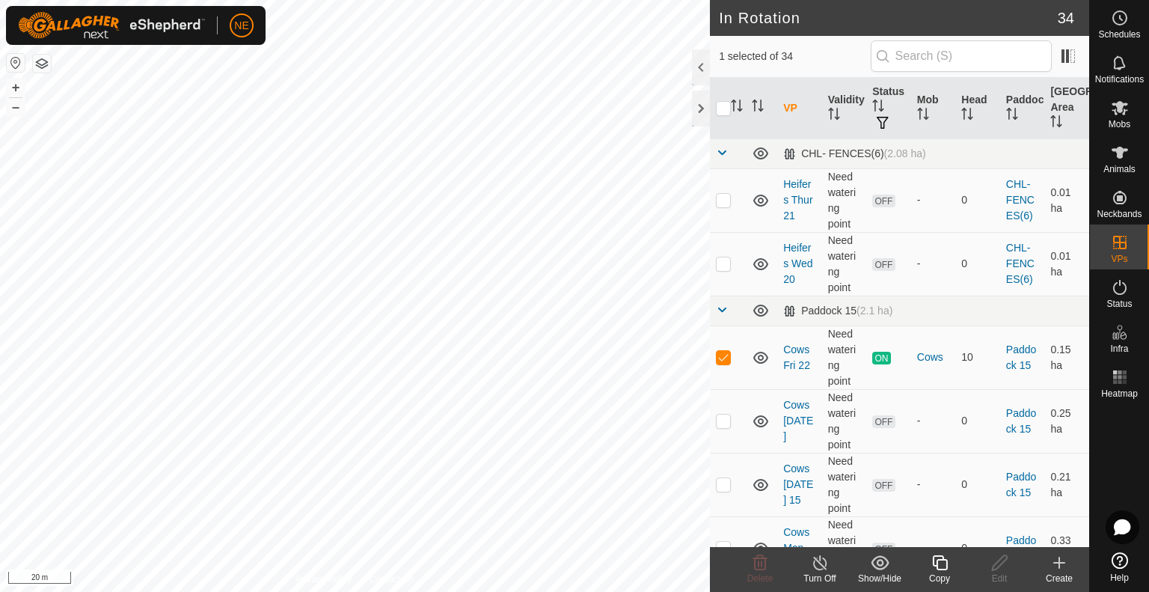
click at [945, 567] on icon at bounding box center [939, 562] width 19 height 18
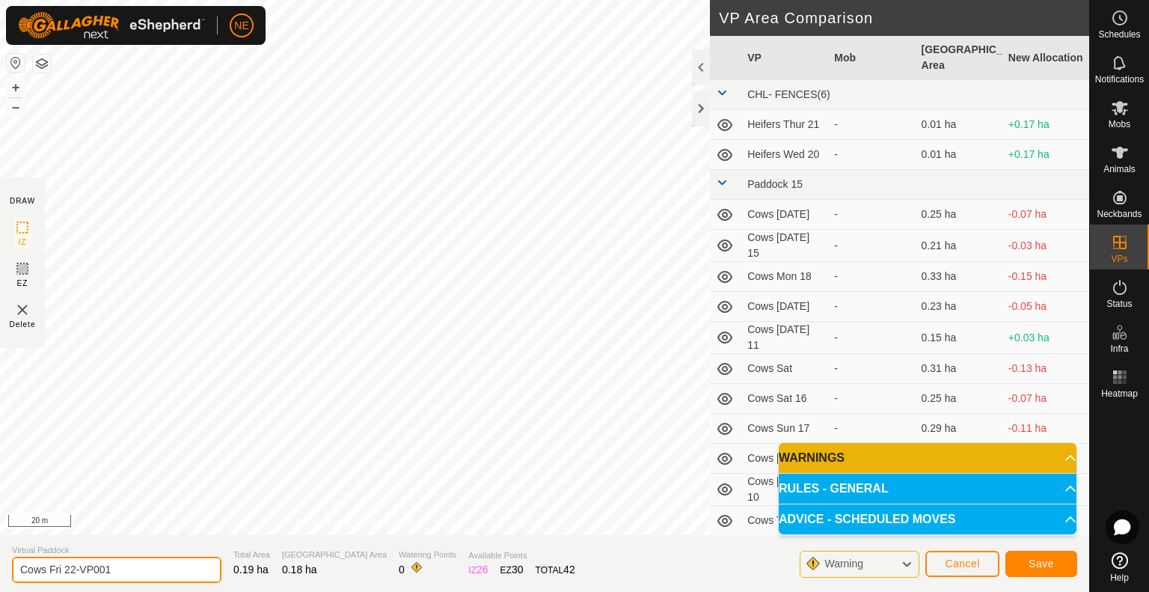
click at [130, 566] on input "Cows Fri 22-VP001" at bounding box center [116, 569] width 209 height 26
click at [75, 568] on input "Cows Fri 22-VP001" at bounding box center [116, 569] width 209 height 26
type input "Cows Sat23-VP001"
click at [1053, 563] on span "Save" at bounding box center [1040, 563] width 25 height 12
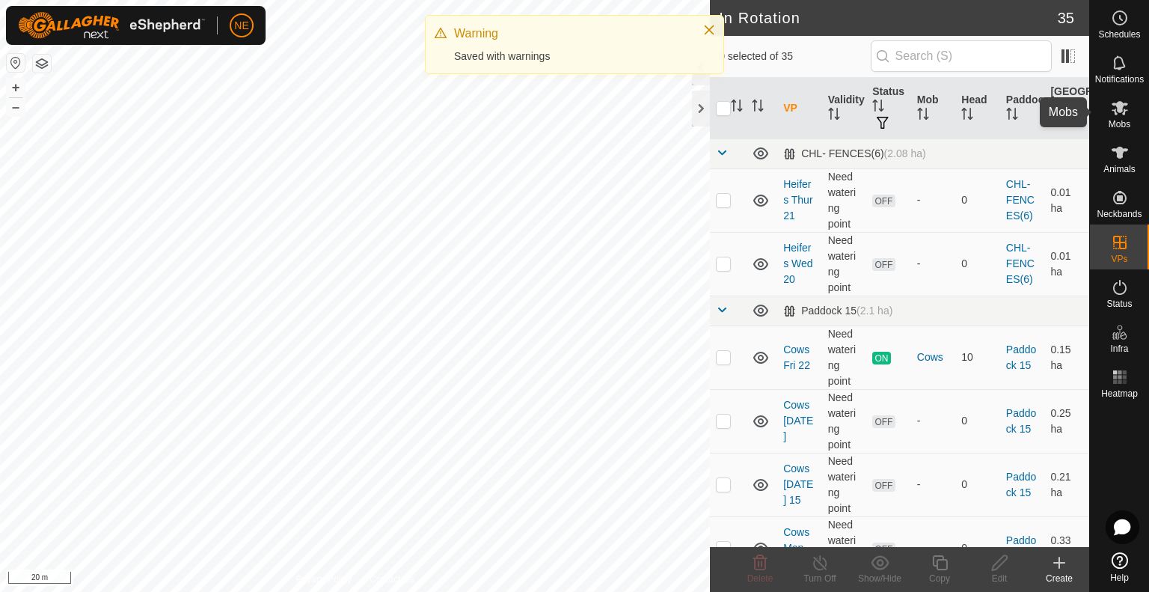
click at [1116, 103] on icon at bounding box center [1119, 108] width 16 height 14
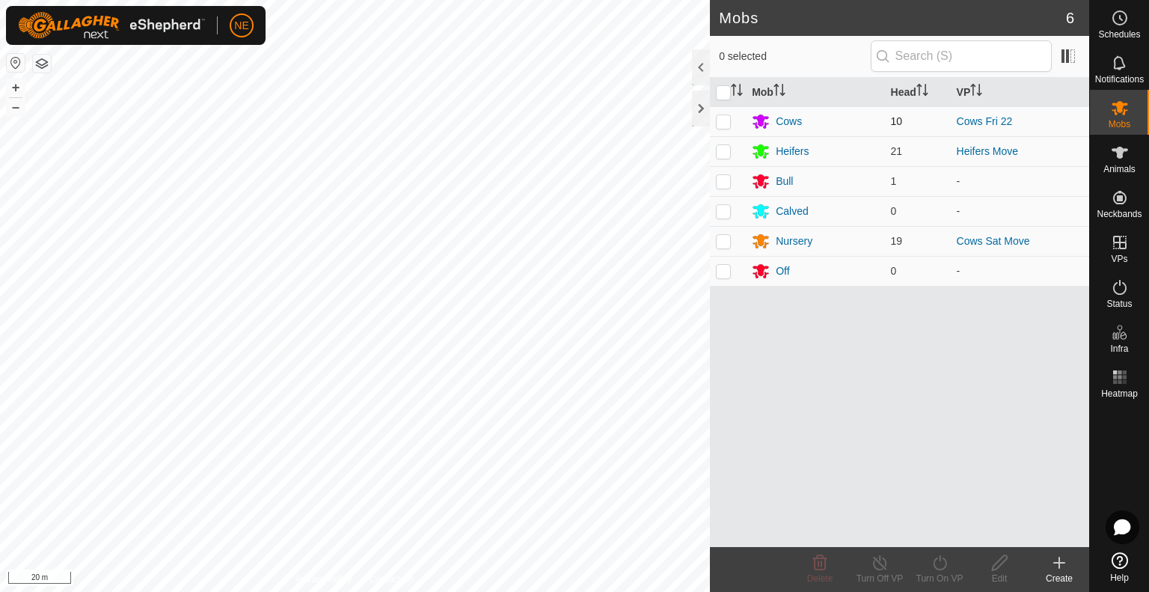
click at [722, 120] on p-checkbox at bounding box center [723, 121] width 15 height 12
checkbox input "true"
click at [946, 574] on div "Turn On VP" at bounding box center [939, 577] width 60 height 13
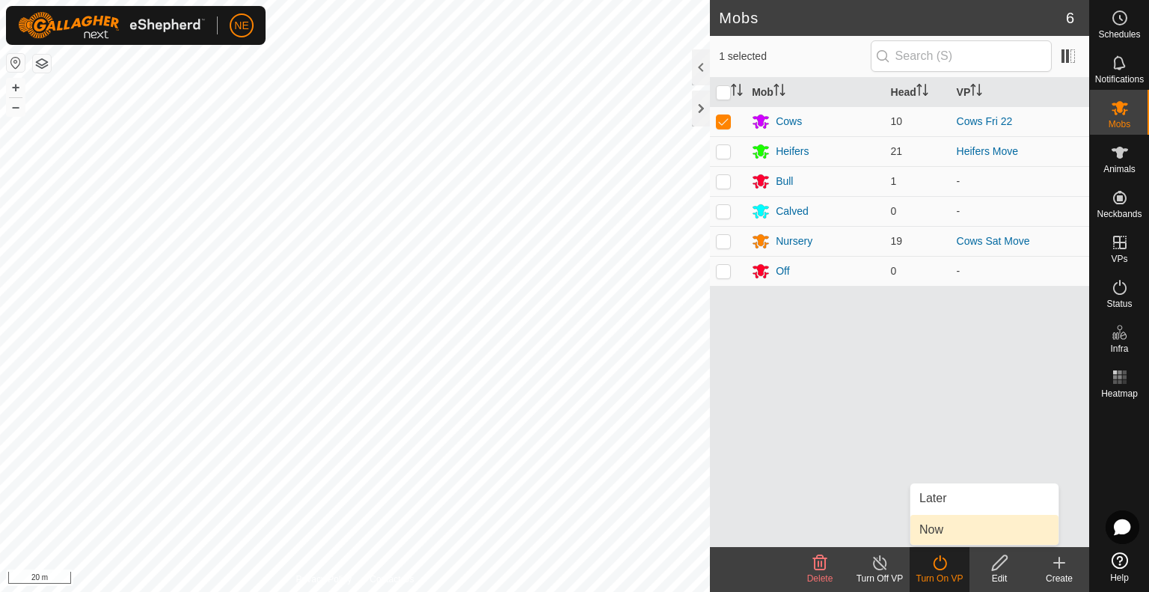
click at [937, 523] on link "Now" at bounding box center [984, 529] width 148 height 30
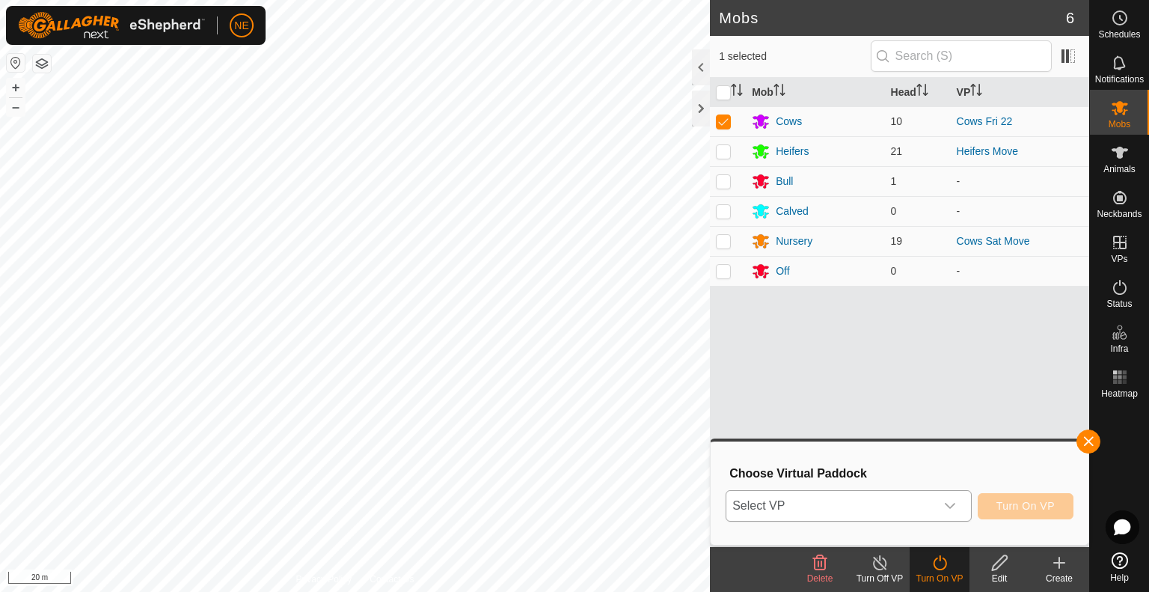
click at [953, 500] on icon "dropdown trigger" at bounding box center [950, 506] width 12 height 12
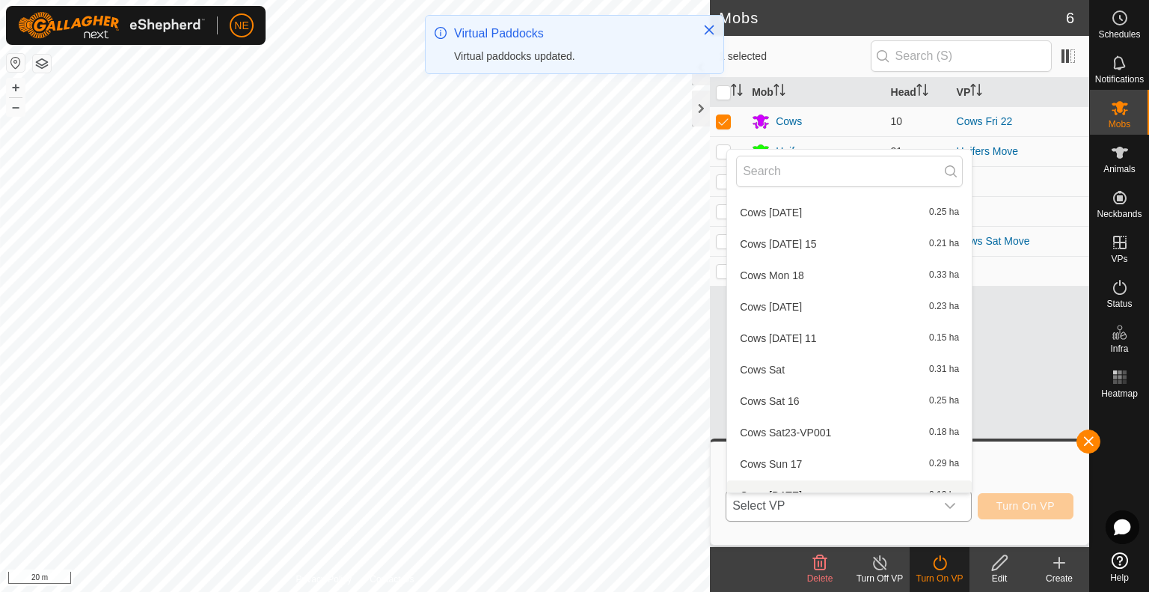
scroll to position [176, 0]
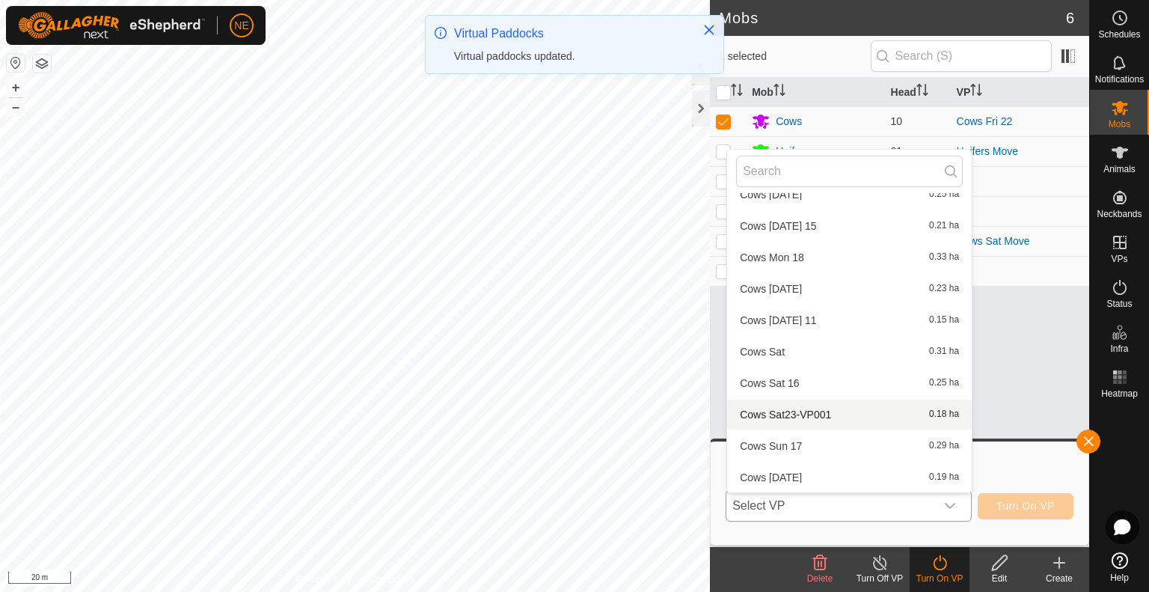
click at [802, 419] on li "Cows Sat23-VP001 0.18 ha" at bounding box center [849, 414] width 245 height 30
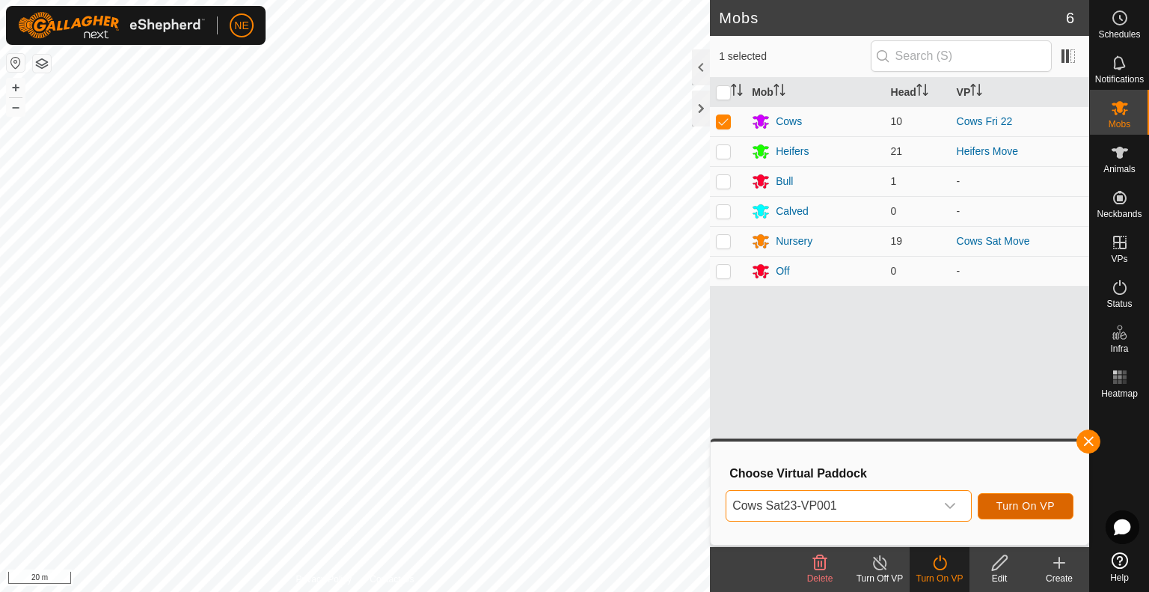
click at [1009, 502] on span "Turn On VP" at bounding box center [1025, 506] width 58 height 12
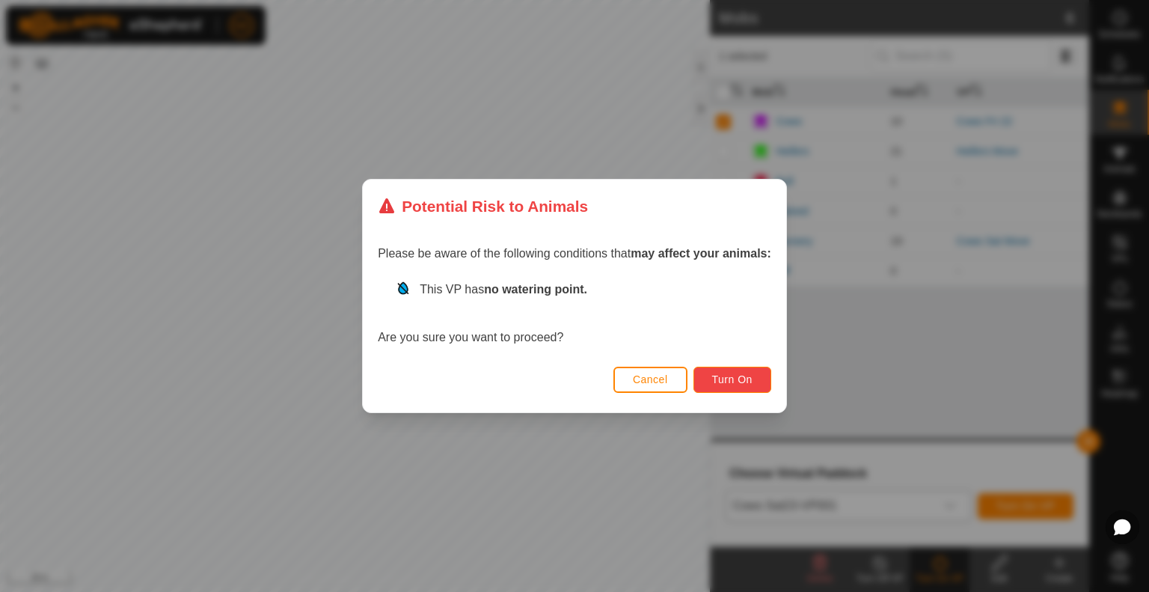
click at [718, 387] on button "Turn On" at bounding box center [732, 379] width 78 height 26
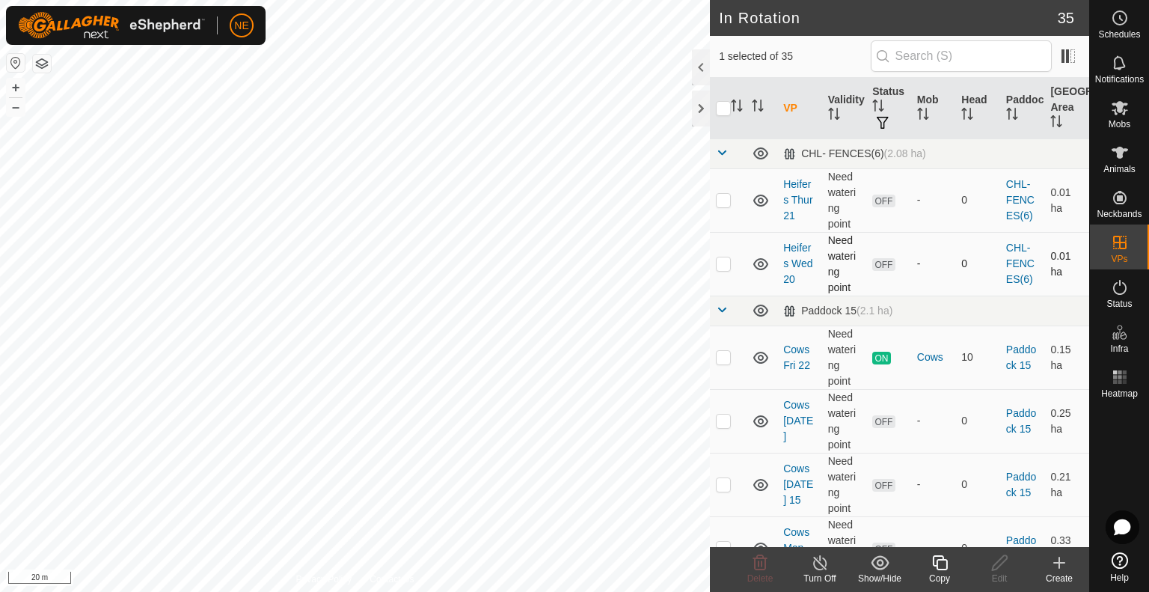
checkbox input "false"
checkbox input "true"
checkbox input "false"
click at [1130, 107] on es-mob-svg-icon at bounding box center [1119, 108] width 27 height 24
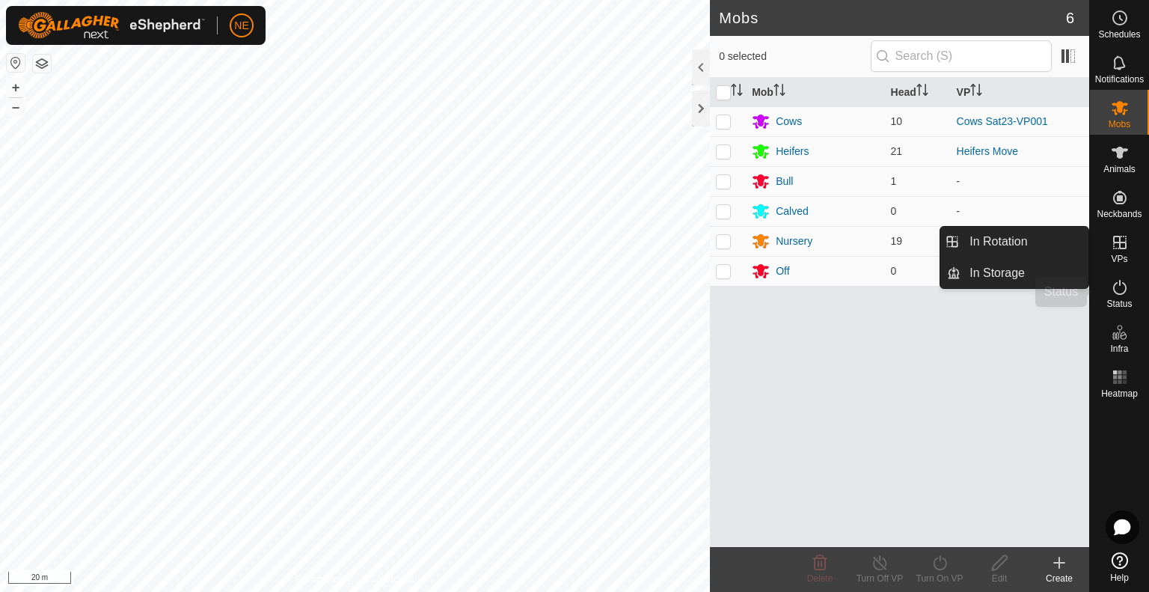
click at [1131, 297] on es-activation-svg-icon at bounding box center [1119, 287] width 27 height 24
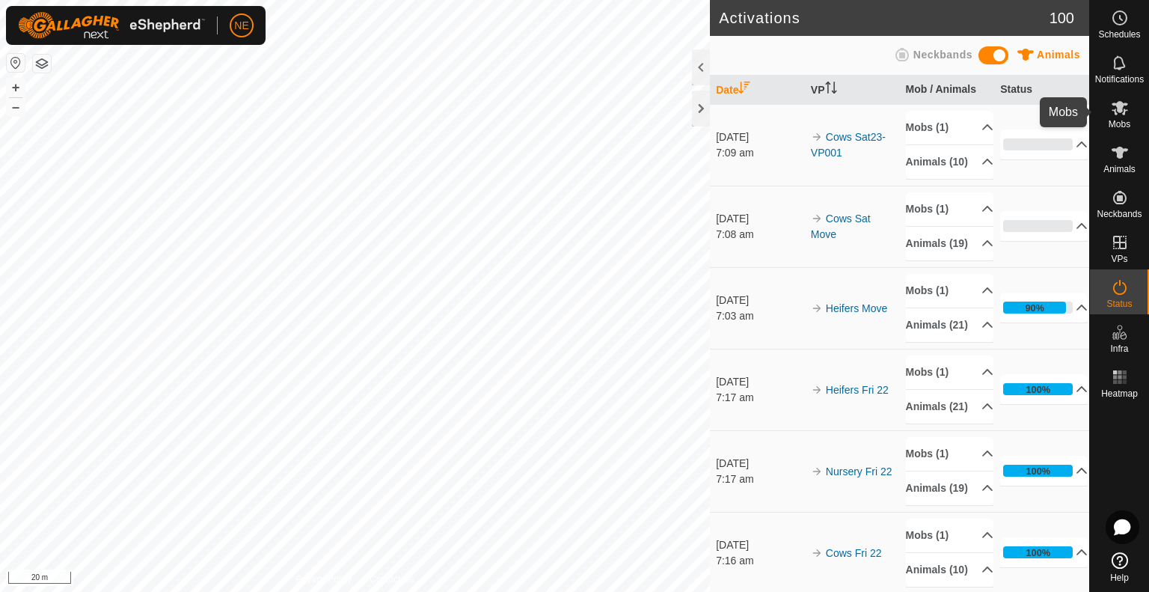
click at [1121, 121] on span "Mobs" at bounding box center [1119, 124] width 22 height 9
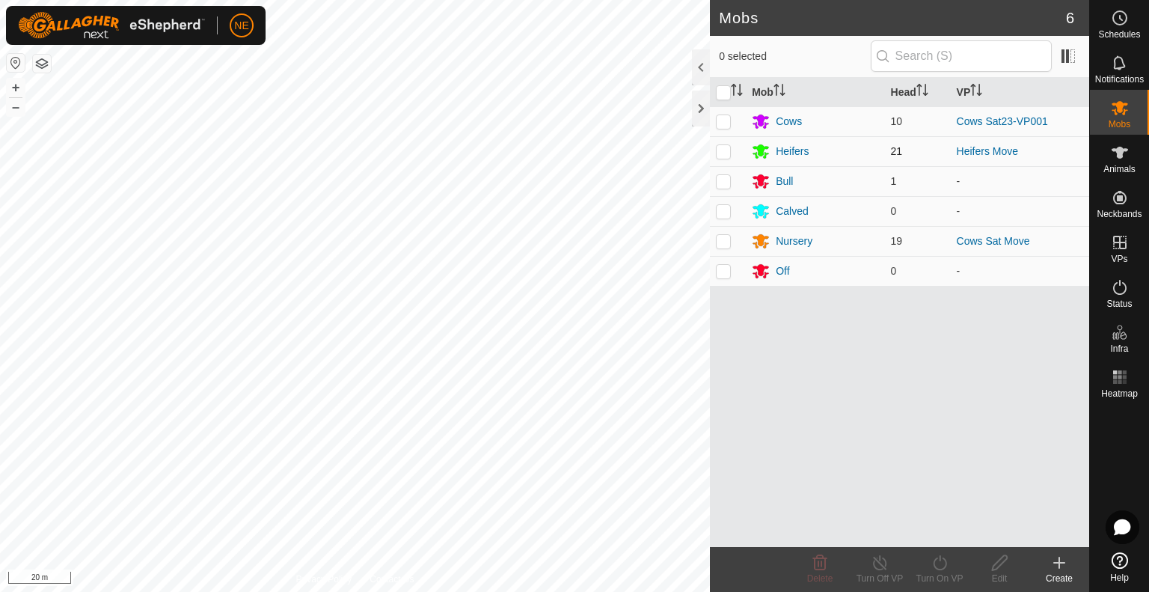
click at [723, 153] on p-checkbox at bounding box center [723, 151] width 15 height 12
checkbox input "true"
click at [949, 574] on div "Turn On VP" at bounding box center [939, 577] width 60 height 13
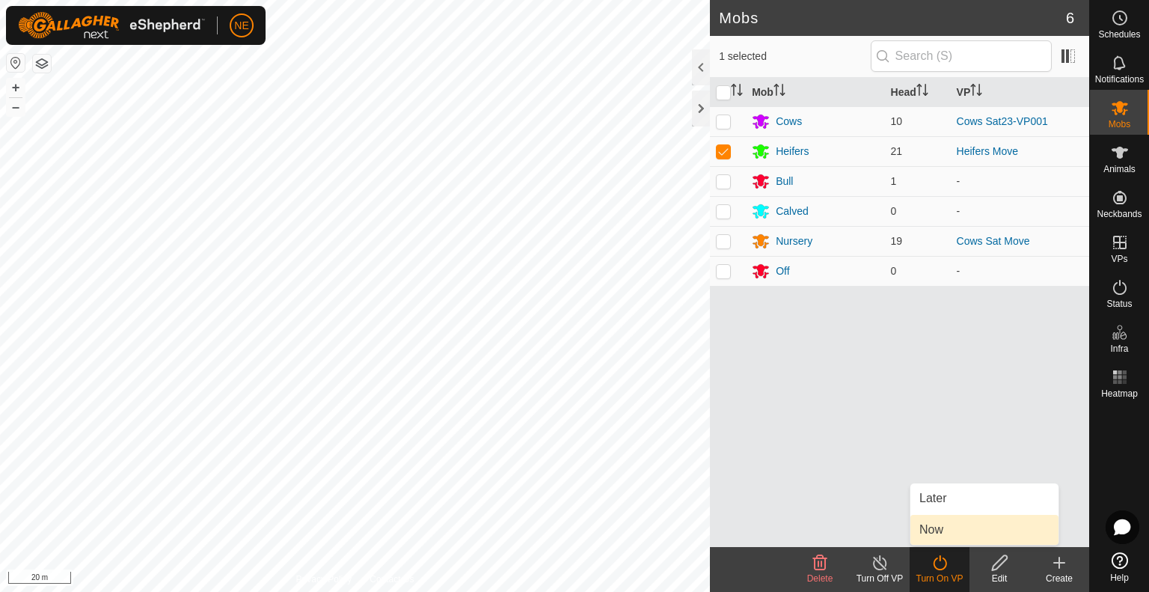
click at [950, 532] on link "Now" at bounding box center [984, 529] width 148 height 30
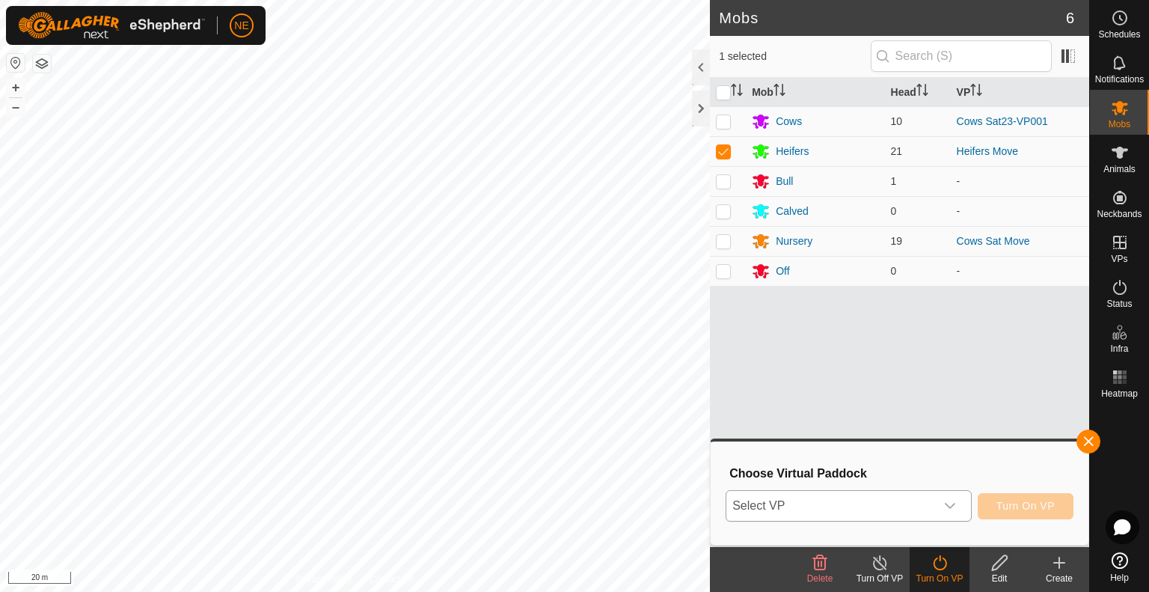
click at [963, 509] on div "dropdown trigger" at bounding box center [950, 506] width 30 height 30
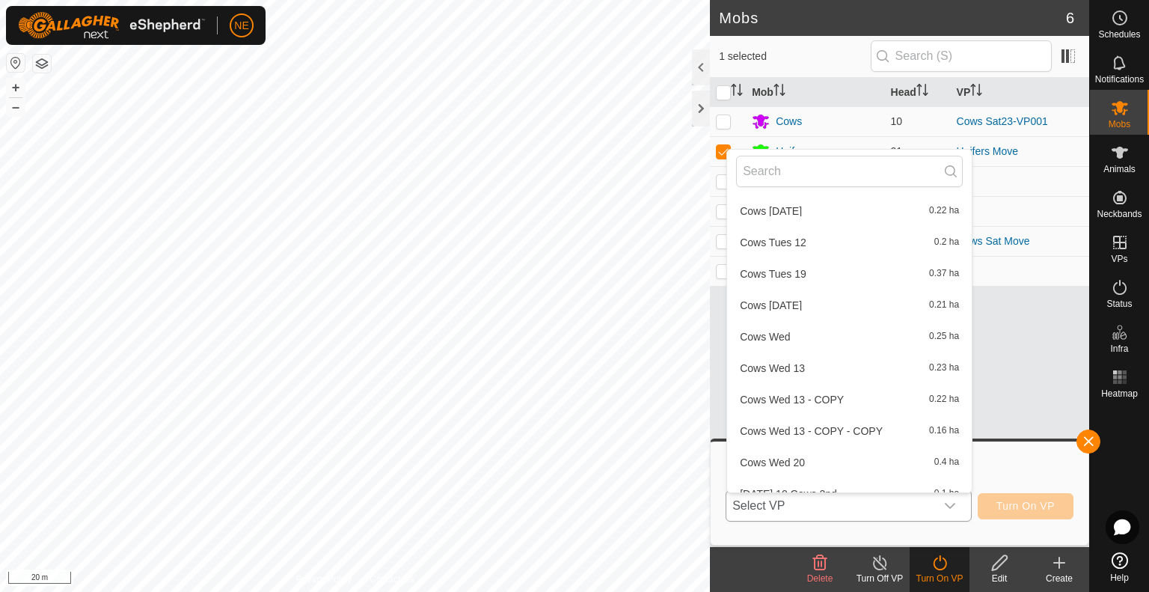
scroll to position [598, 0]
click at [971, 487] on div "CHL- FENCES(6) Heifers Thur 21 0.01 ha Heifers Wed 20 0.01 ha Paddock 15 Cows F…" at bounding box center [849, 321] width 246 height 344
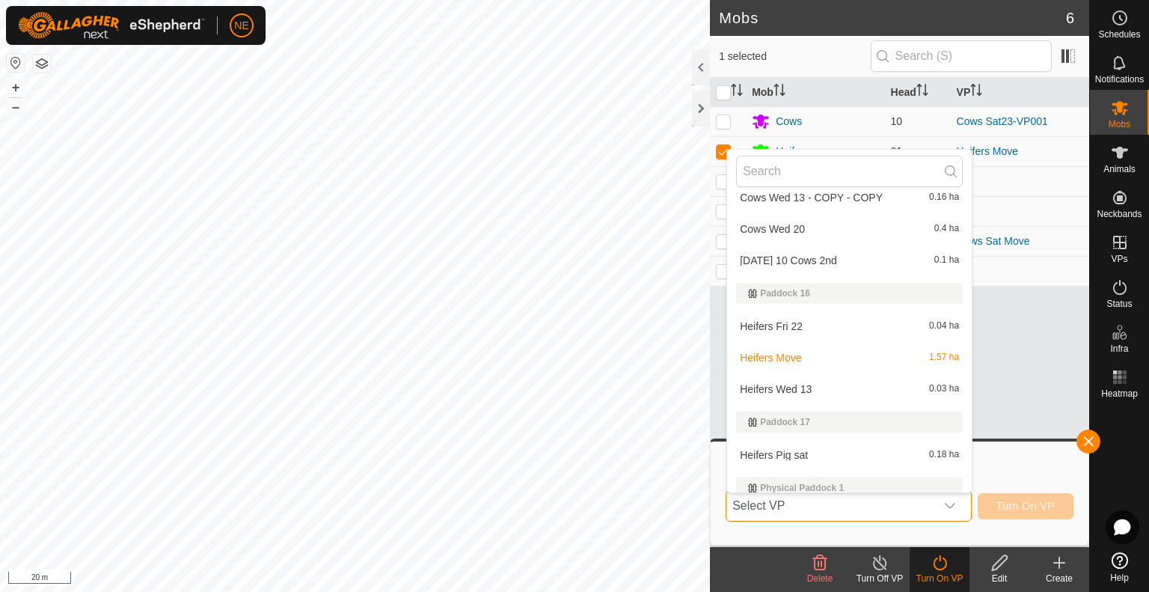
scroll to position [808, 0]
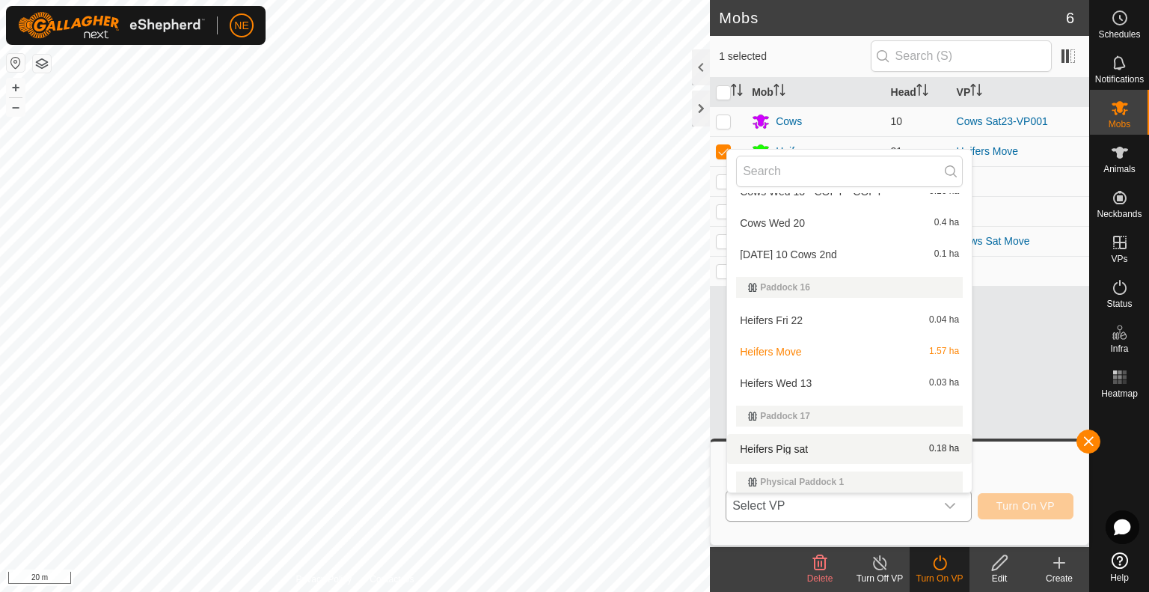
click at [873, 451] on li "Heifers Pig sat 0.18 ha" at bounding box center [849, 449] width 245 height 30
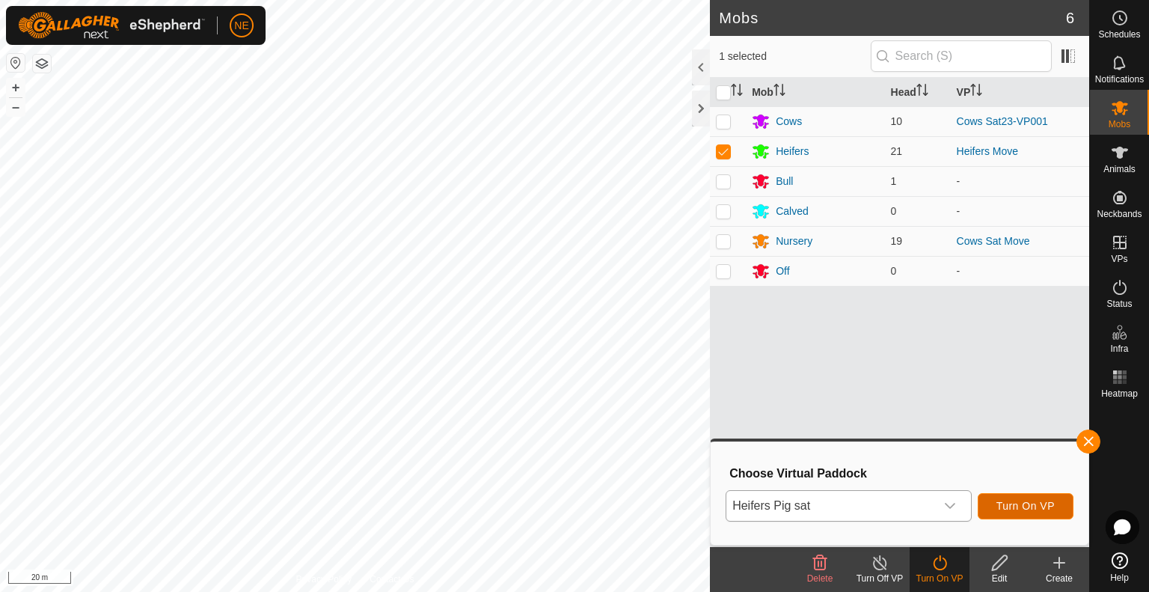
click at [1033, 511] on span "Turn On VP" at bounding box center [1025, 506] width 58 height 12
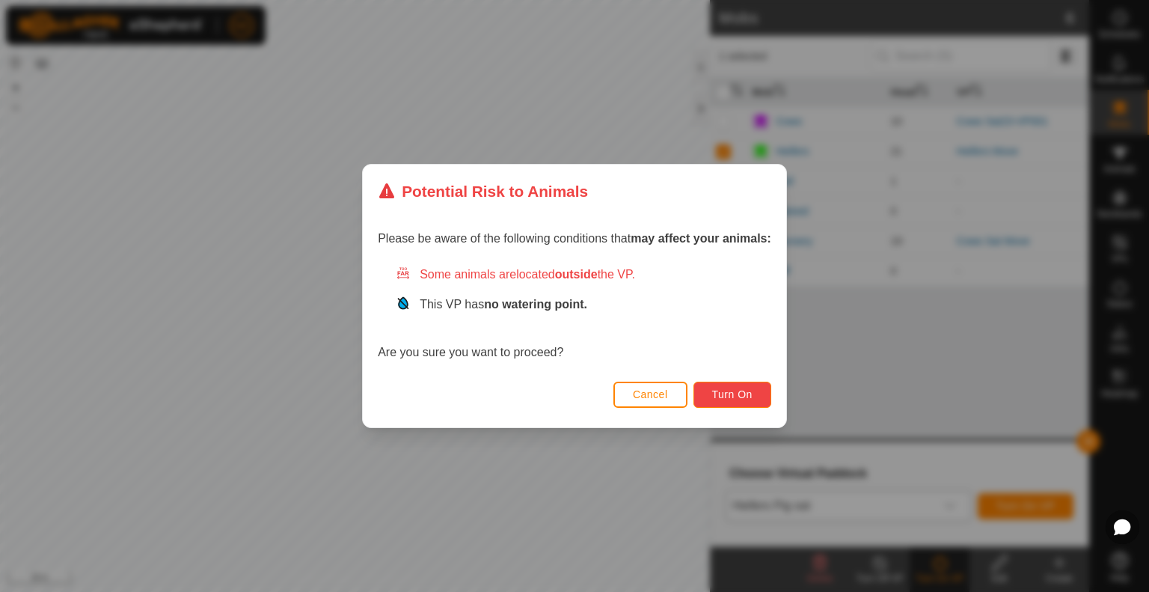
click at [715, 388] on span "Turn On" at bounding box center [732, 394] width 40 height 12
